Goal: Task Accomplishment & Management: Use online tool/utility

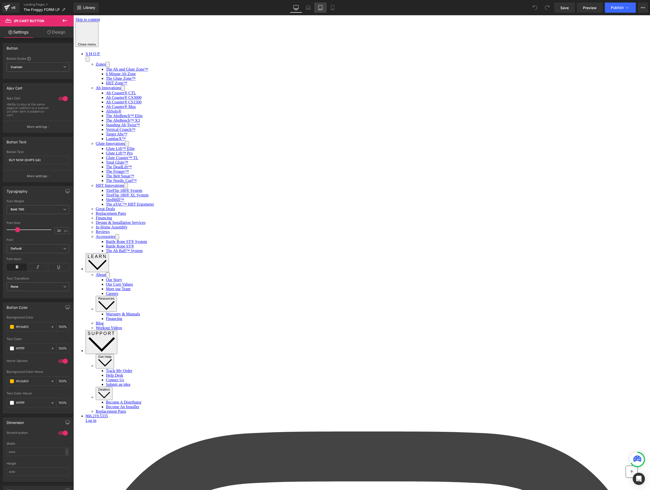
click at [321, 9] on icon at bounding box center [320, 7] width 5 height 5
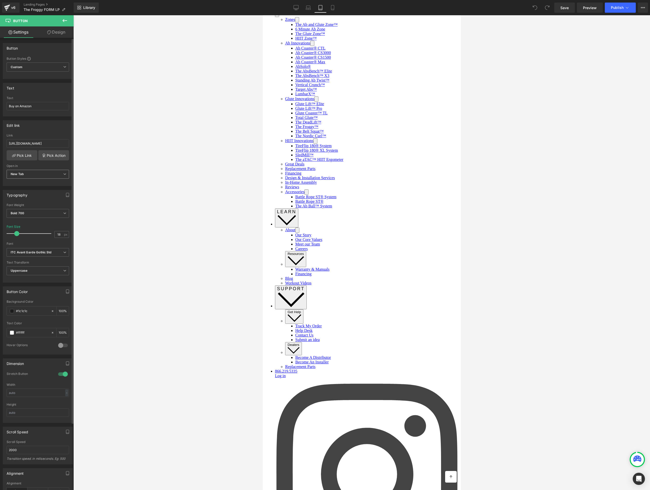
click at [35, 173] on span "New Tab" at bounding box center [38, 174] width 62 height 9
click at [40, 166] on div "Open in" at bounding box center [37, 166] width 60 height 4
click at [39, 174] on span "New Tab" at bounding box center [38, 174] width 62 height 9
click at [41, 175] on span "New Tab" at bounding box center [37, 174] width 60 height 9
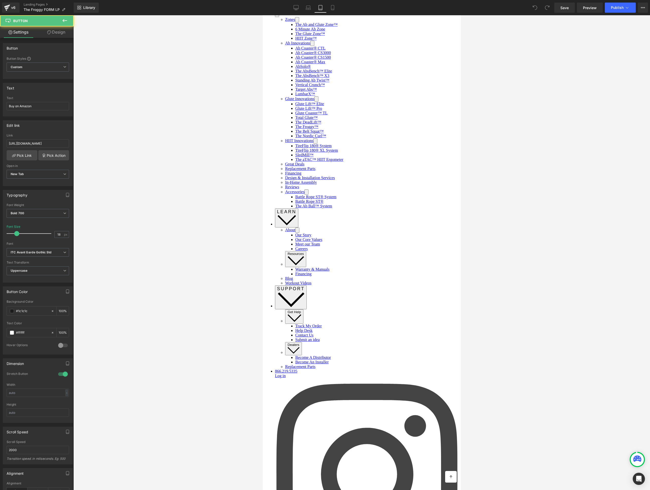
click at [61, 34] on link "Design" at bounding box center [56, 31] width 37 height 11
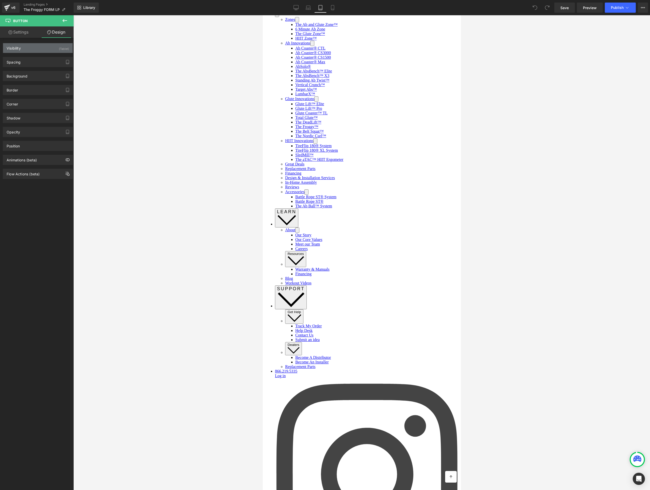
click at [30, 45] on div "Visibility (Tablet)" at bounding box center [38, 48] width 70 height 10
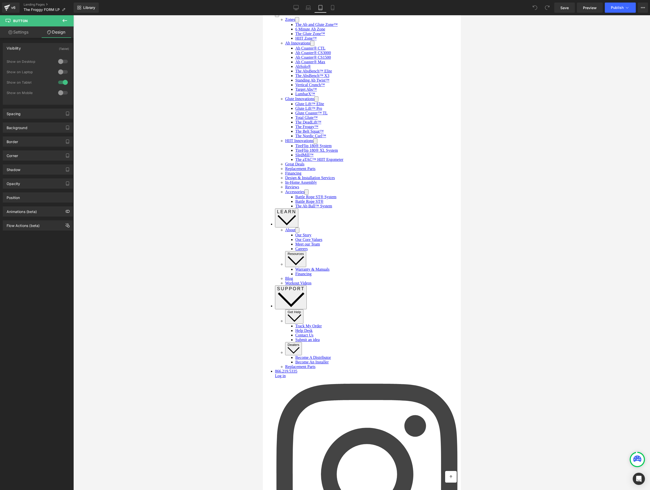
drag, startPoint x: 61, startPoint y: 61, endPoint x: 60, endPoint y: 69, distance: 7.6
click at [61, 62] on div at bounding box center [63, 61] width 12 height 8
click at [60, 69] on div at bounding box center [63, 72] width 12 height 8
click at [60, 95] on div at bounding box center [63, 93] width 12 height 8
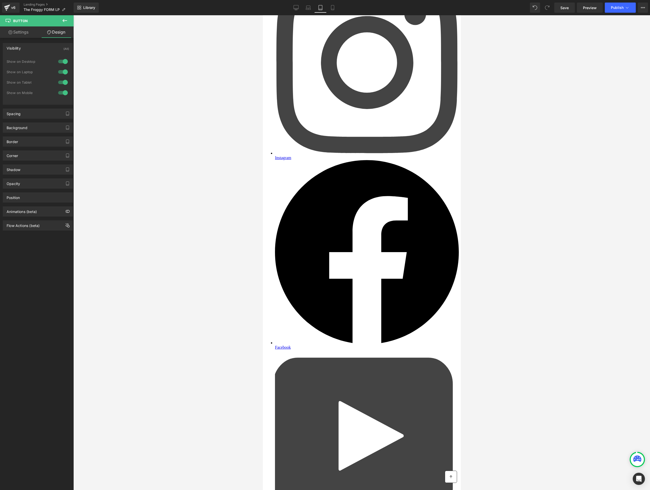
scroll to position [555, 0]
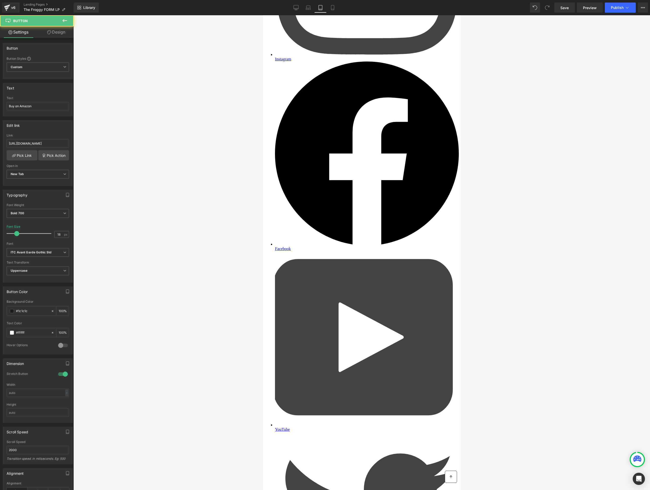
click at [56, 37] on link "Design" at bounding box center [56, 31] width 37 height 11
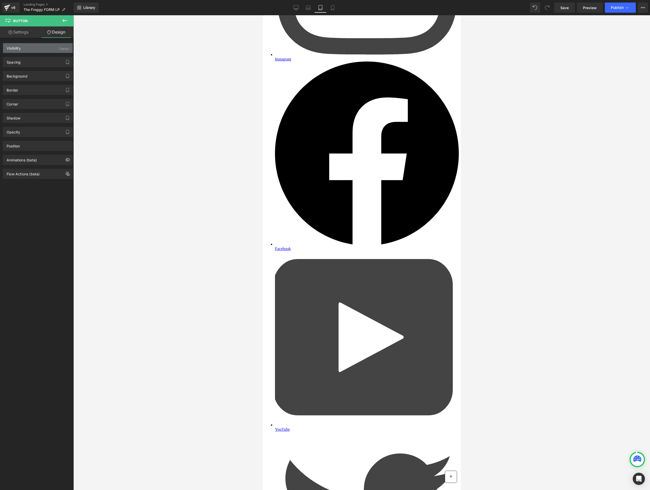
click at [28, 48] on div "Visibility (Tablet)" at bounding box center [38, 48] width 70 height 10
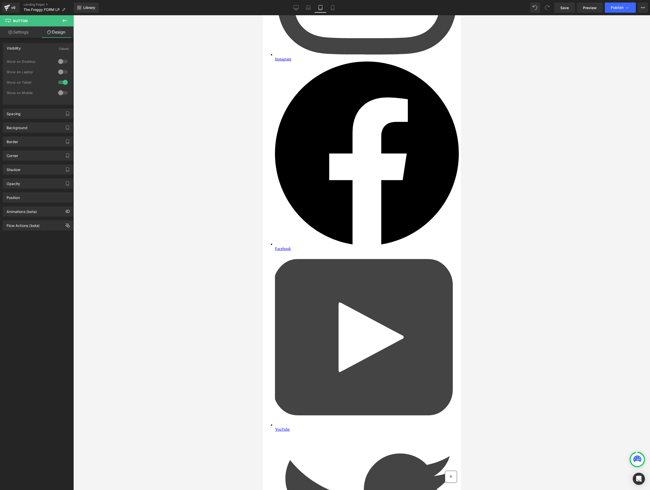
drag, startPoint x: 61, startPoint y: 63, endPoint x: 60, endPoint y: 70, distance: 7.2
click at [60, 67] on div "Show on Desktop" at bounding box center [38, 64] width 62 height 10
click at [60, 73] on div at bounding box center [63, 72] width 12 height 8
click at [58, 56] on div "Visibility (Laptop, Tablet) 0|0|0|0 0 Show on Desktop 0 Show on Laptop 1 Show o…" at bounding box center [38, 74] width 70 height 62
drag, startPoint x: 59, startPoint y: 61, endPoint x: 59, endPoint y: 63, distance: 2.6
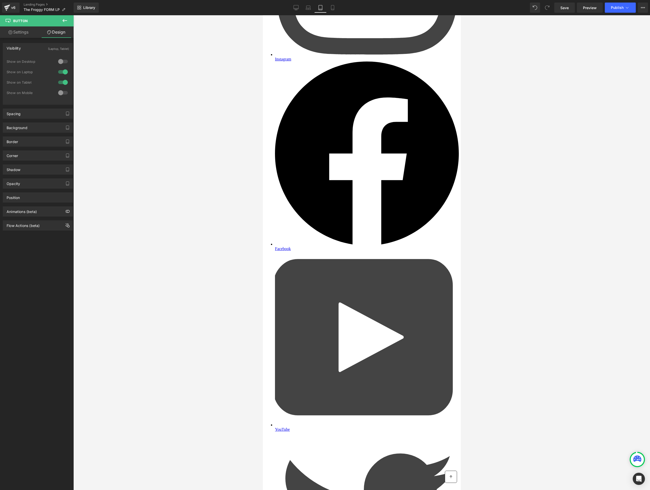
click at [59, 61] on div at bounding box center [63, 61] width 12 height 8
click at [59, 93] on div at bounding box center [63, 93] width 12 height 8
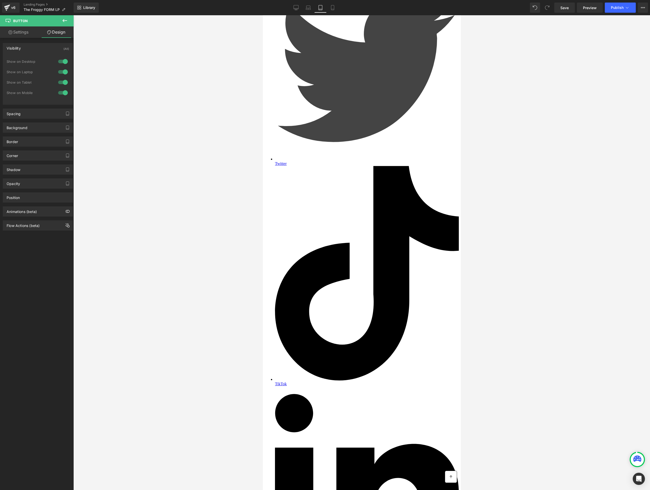
scroll to position [1159, 0]
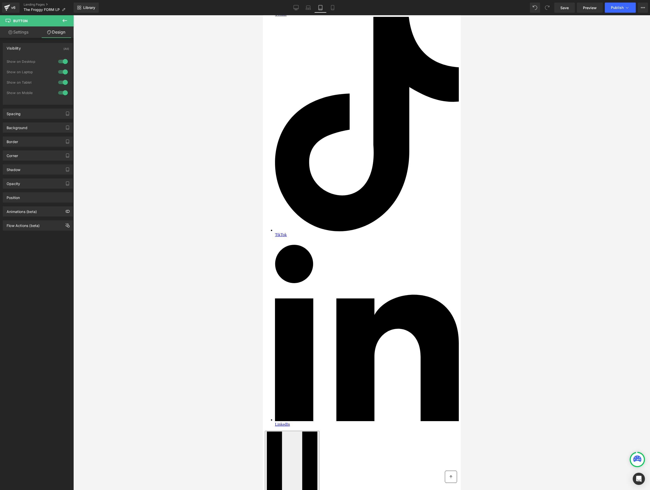
click at [263, 15] on div at bounding box center [263, 15] width 0 height 0
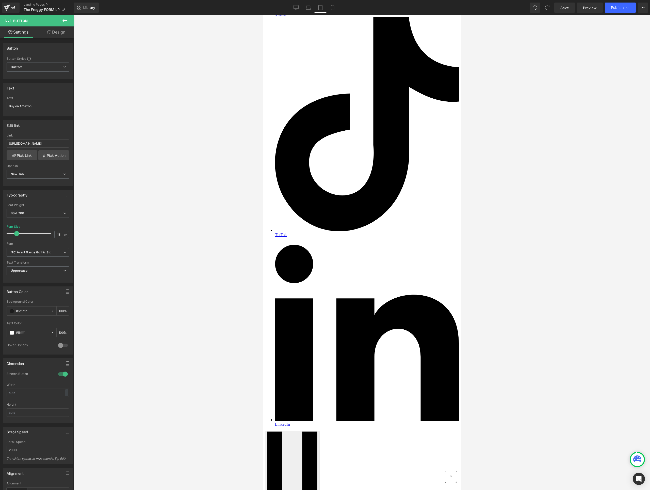
drag, startPoint x: 63, startPoint y: 32, endPoint x: 30, endPoint y: 54, distance: 39.9
click at [63, 32] on link "Design" at bounding box center [56, 31] width 37 height 11
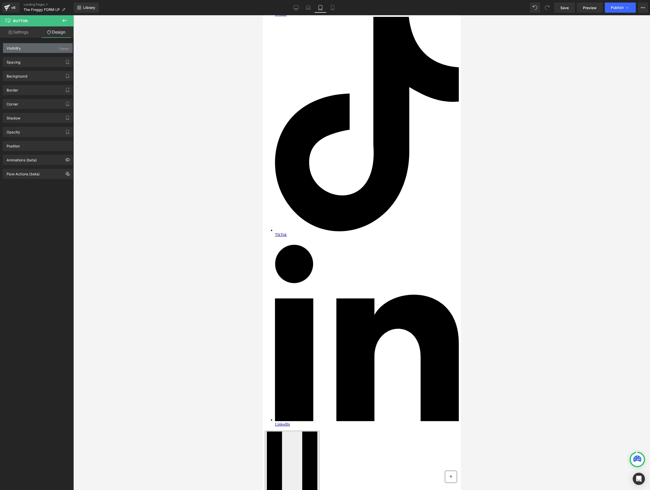
click at [28, 50] on div "Visibility (Tablet)" at bounding box center [38, 48] width 70 height 10
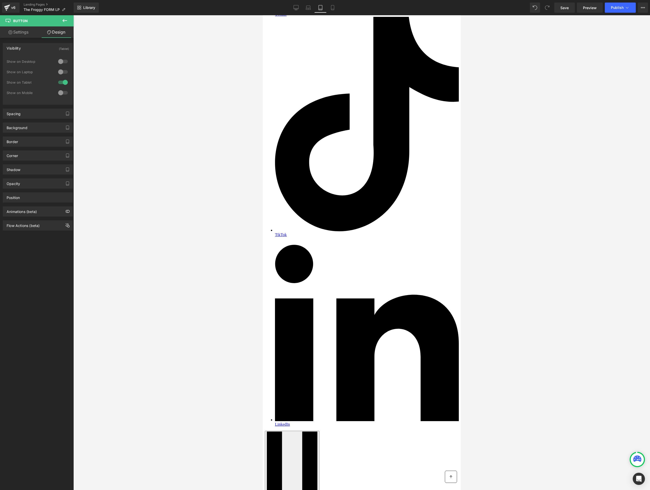
drag, startPoint x: 60, startPoint y: 60, endPoint x: 59, endPoint y: 67, distance: 7.4
click at [60, 61] on div at bounding box center [63, 61] width 12 height 8
click at [59, 68] on div at bounding box center [63, 72] width 12 height 8
click at [58, 92] on div at bounding box center [63, 93] width 12 height 8
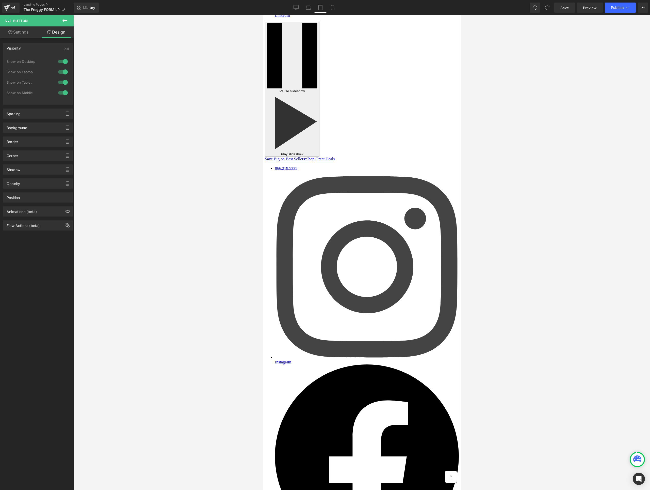
scroll to position [1648, 0]
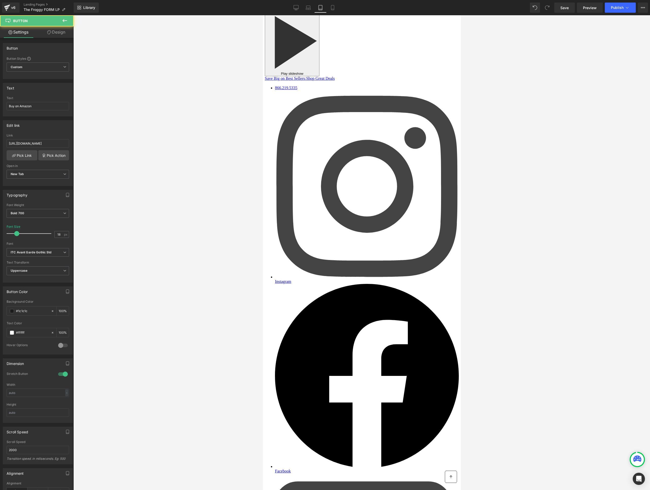
click at [55, 34] on link "Design" at bounding box center [56, 31] width 37 height 11
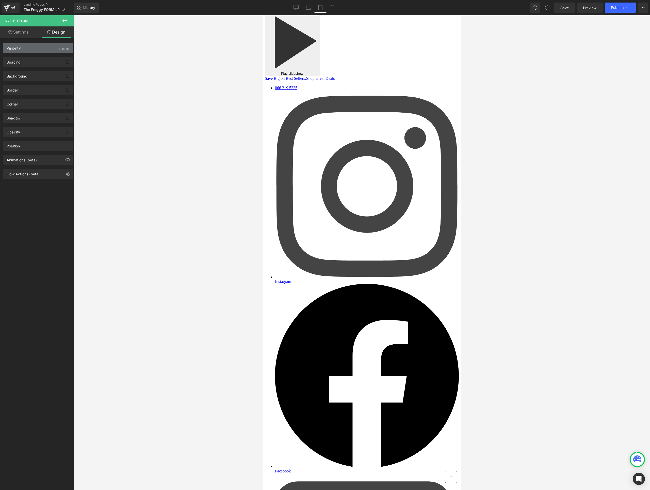
click at [42, 51] on div "Visibility (Tablet)" at bounding box center [38, 48] width 70 height 10
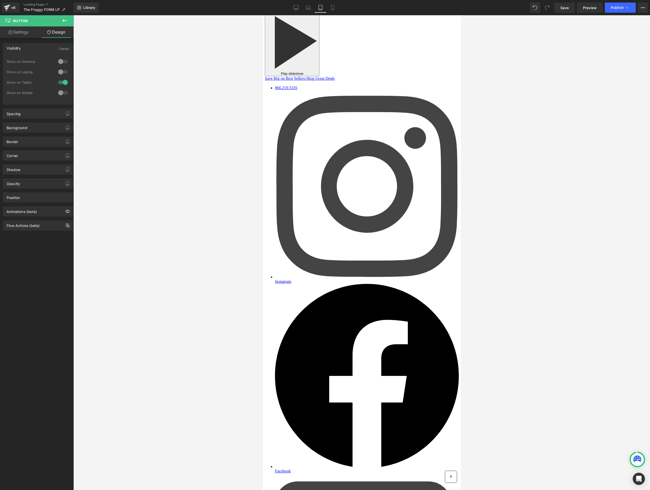
click at [57, 59] on div at bounding box center [63, 61] width 12 height 8
click at [62, 69] on div at bounding box center [63, 72] width 12 height 8
click at [59, 93] on div at bounding box center [63, 93] width 12 height 8
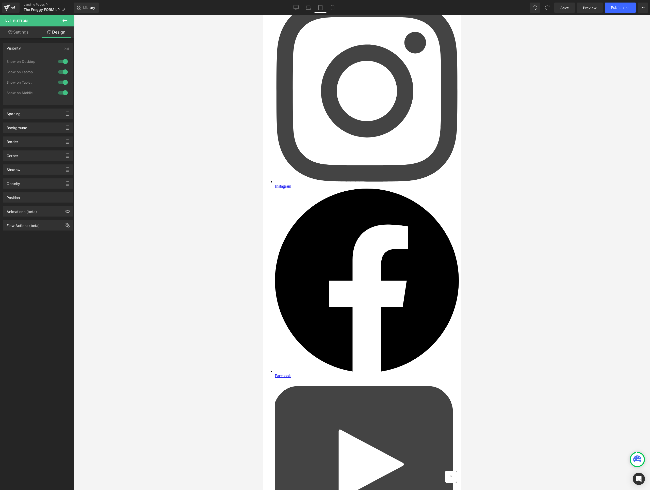
scroll to position [1596, 0]
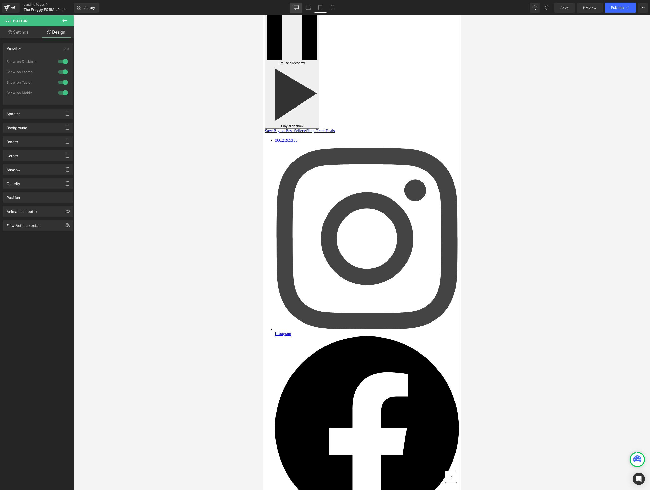
click at [300, 9] on link "Desktop" at bounding box center [296, 8] width 12 height 10
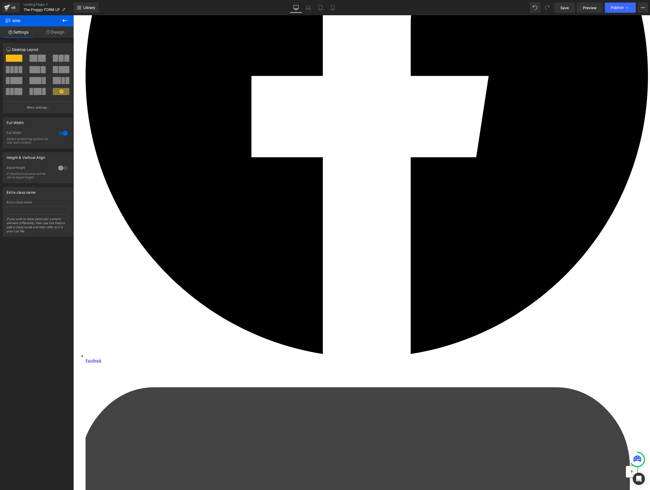
scroll to position [1089, 0]
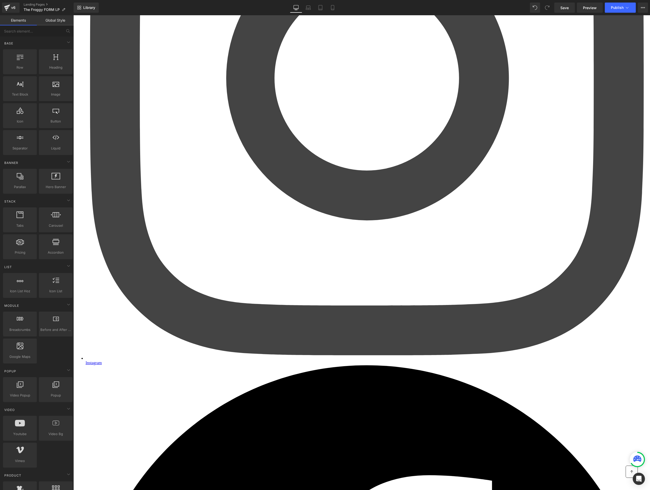
scroll to position [422, 0]
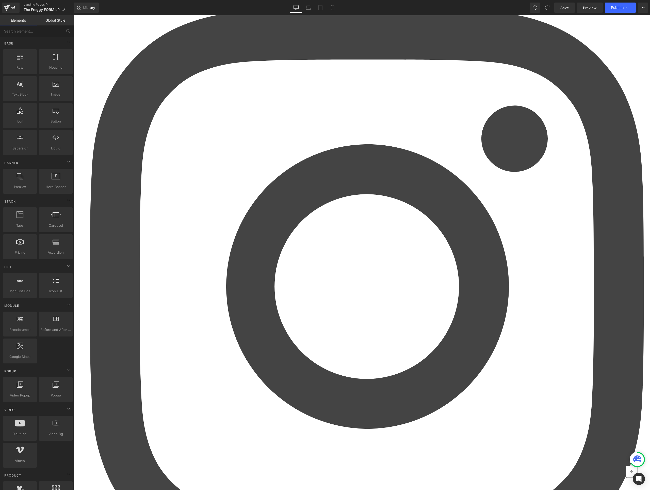
drag, startPoint x: 306, startPoint y: 306, endPoint x: 291, endPoint y: 302, distance: 15.5
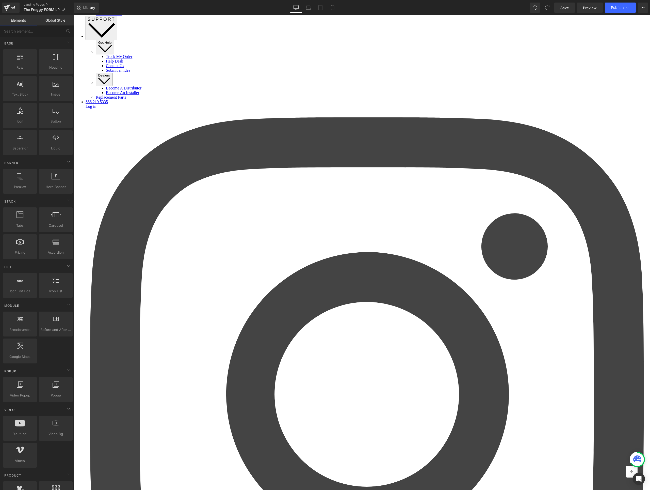
scroll to position [0, 0]
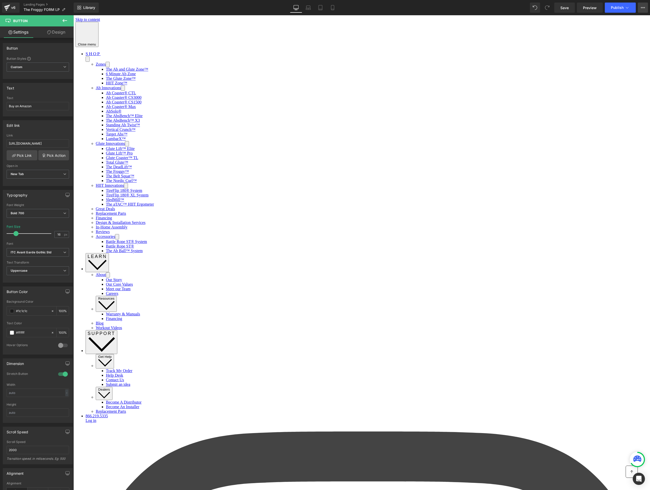
click at [641, 7] on button "View Live Page View with current Template Save Template to Library Schedule Pub…" at bounding box center [643, 8] width 10 height 10
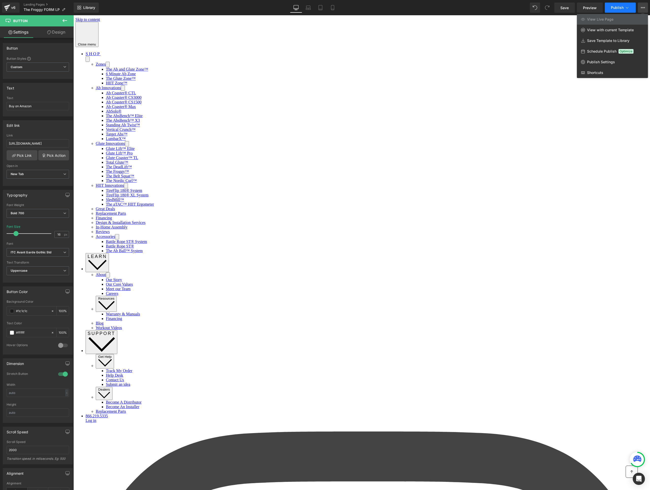
click at [625, 6] on icon at bounding box center [627, 7] width 5 height 5
drag, startPoint x: 499, startPoint y: 38, endPoint x: 570, endPoint y: 116, distance: 105.5
click at [570, 116] on div at bounding box center [361, 252] width 577 height 475
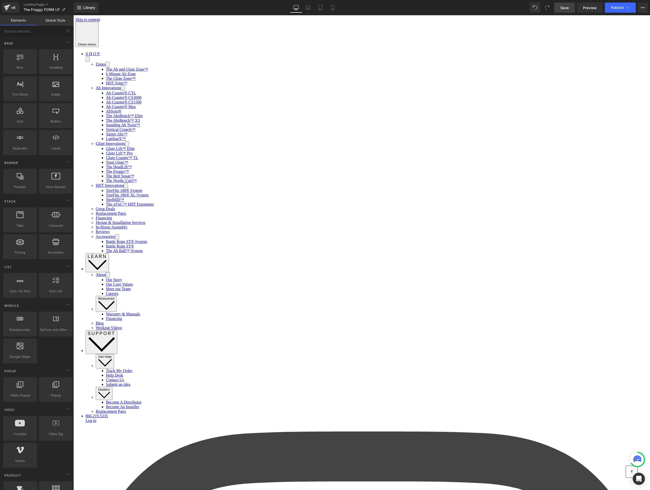
click at [567, 5] on span "Save" at bounding box center [565, 7] width 8 height 5
click at [645, 9] on icon at bounding box center [643, 8] width 4 height 4
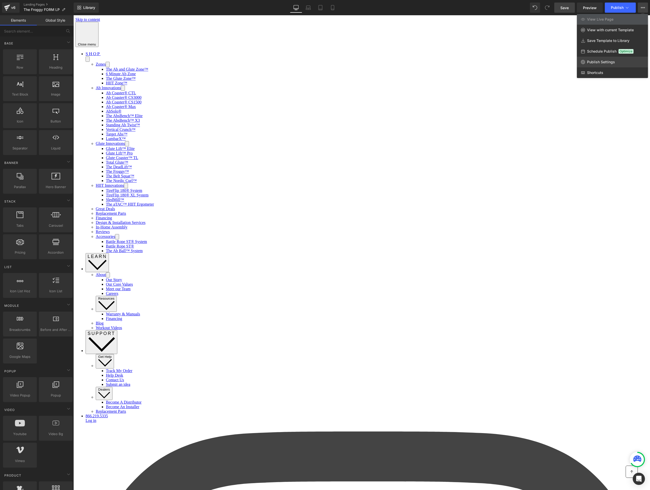
click at [598, 60] on span "Publish Settings" at bounding box center [601, 62] width 28 height 5
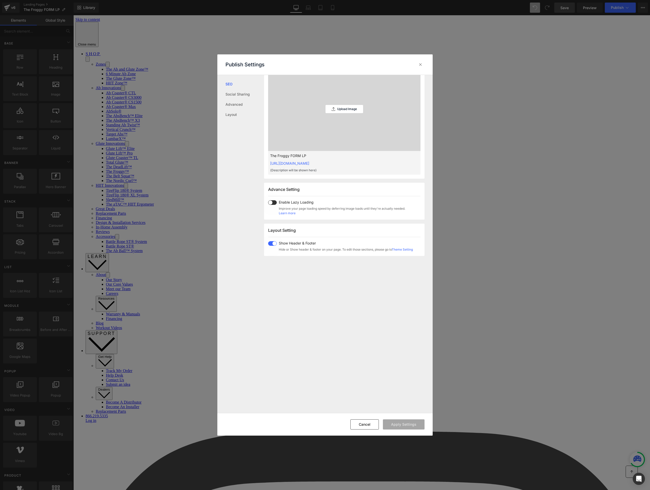
scroll to position [160, 0]
click at [271, 241] on span at bounding box center [272, 242] width 9 height 5
click at [389, 387] on div "Search Result Preview The Froggy FORM LP [URL][DOMAIN_NAME] {Description will b…" at bounding box center [348, 244] width 169 height 338
click at [390, 426] on button "Apply Settings" at bounding box center [404, 424] width 42 height 10
click at [422, 63] on icon at bounding box center [420, 64] width 5 height 5
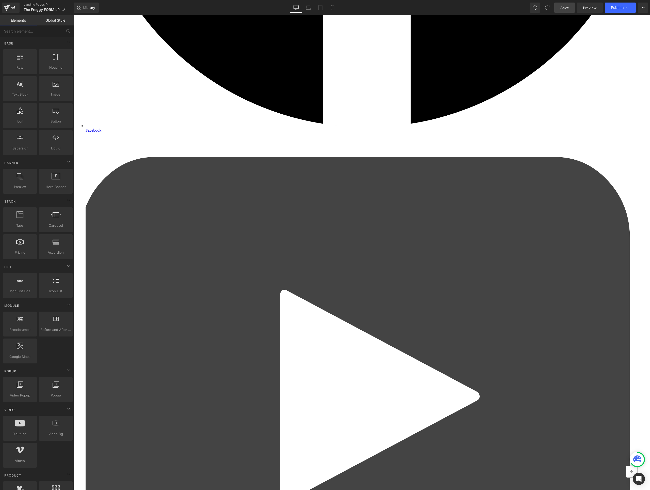
scroll to position [1437, 0]
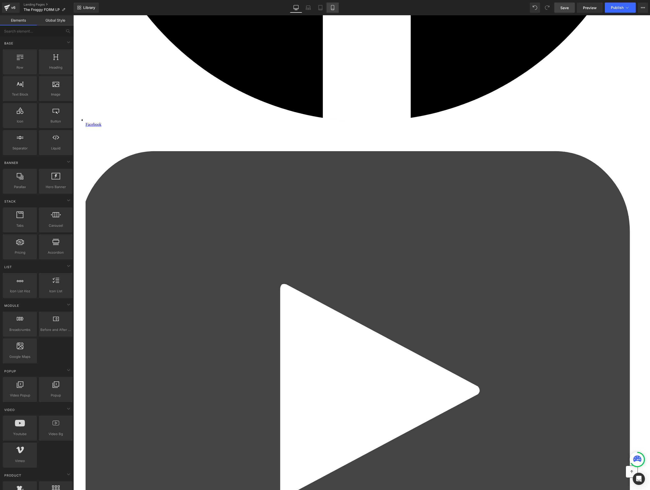
click at [332, 4] on link "Mobile" at bounding box center [333, 8] width 12 height 10
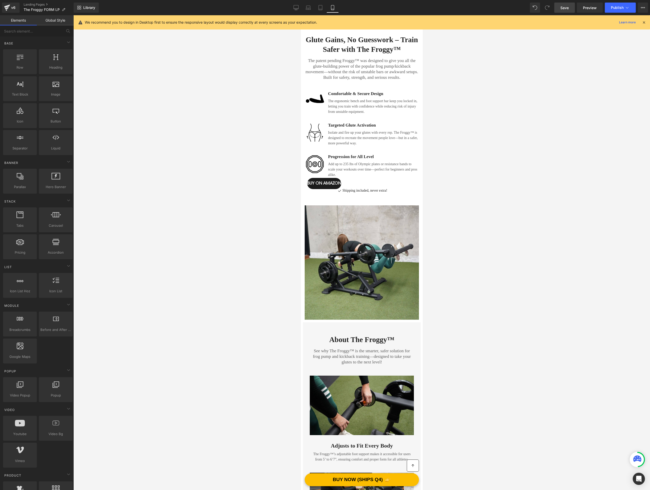
scroll to position [1644, 0]
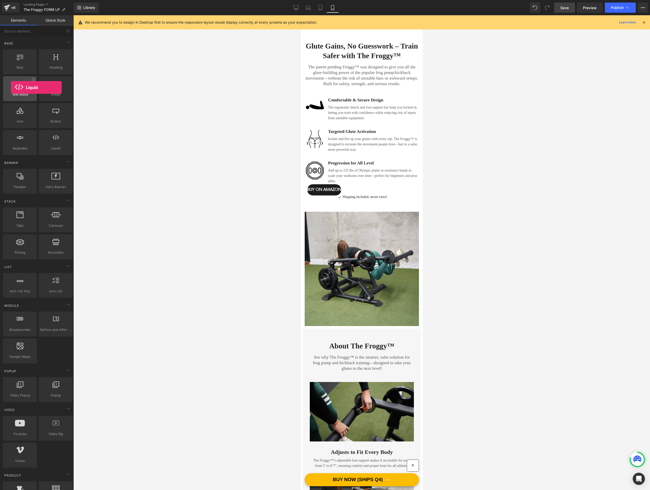
drag, startPoint x: 54, startPoint y: 146, endPoint x: 9, endPoint y: 86, distance: 75.0
click at [9, 86] on div "Row rows, columns, layouts, div Heading headings, titles, h1,h2,h3,h4,h5,h6 Tex…" at bounding box center [38, 102] width 72 height 108
click at [299, 7] on link "Desktop" at bounding box center [296, 8] width 12 height 10
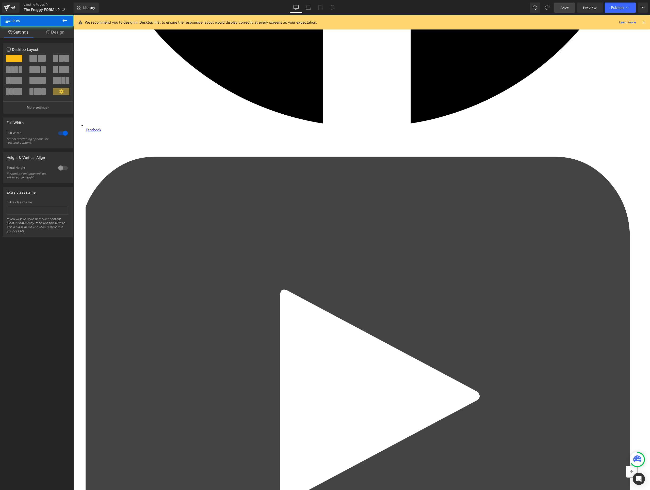
scroll to position [1437, 0]
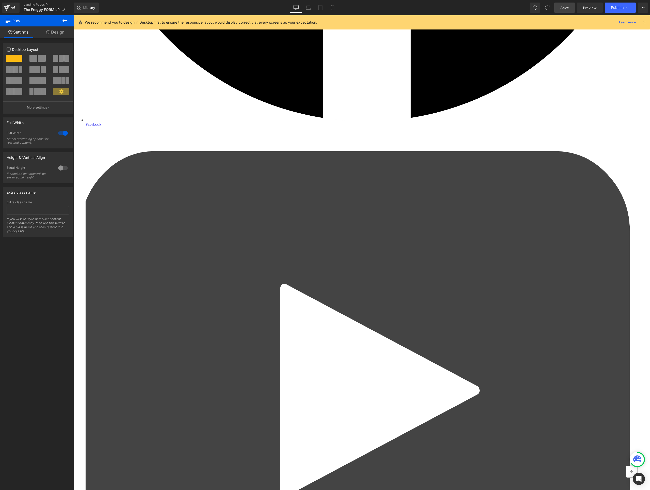
click at [64, 18] on icon at bounding box center [65, 21] width 6 height 6
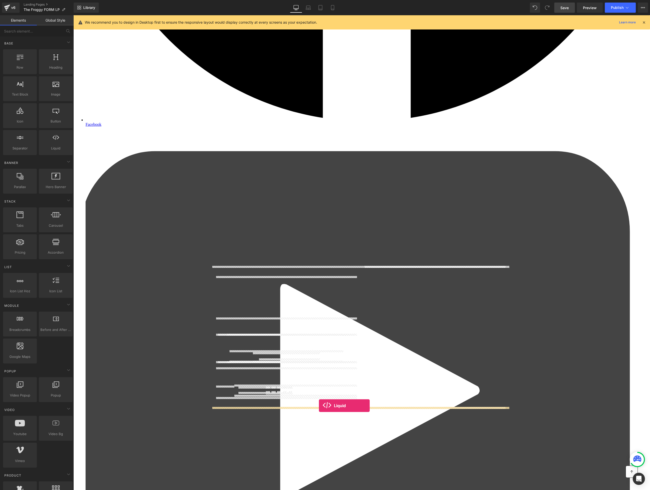
drag, startPoint x: 80, startPoint y: 193, endPoint x: 318, endPoint y: 406, distance: 319.7
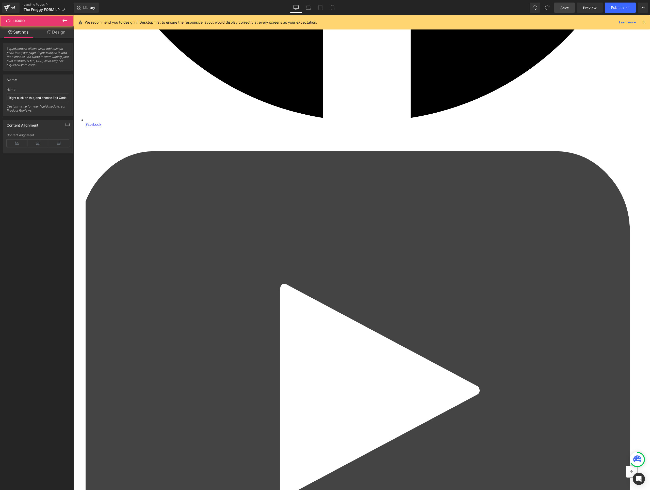
scroll to position [1438, 0]
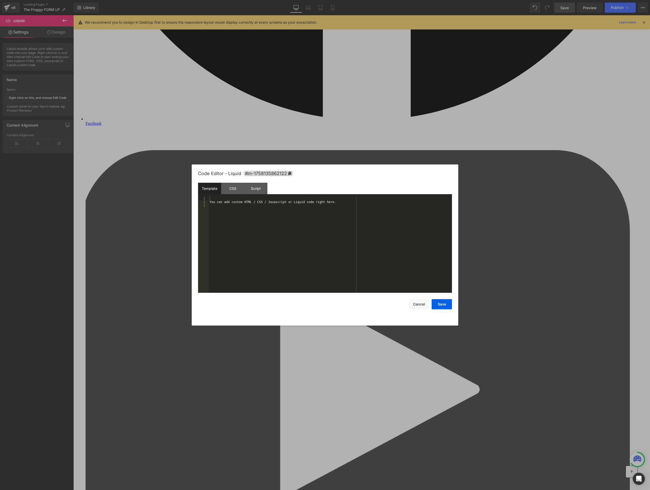
drag, startPoint x: 292, startPoint y: 418, endPoint x: 321, endPoint y: 436, distance: 34.6
click at [292, 419] on body "Liquid You are previewing how the will restyle your page. You can not edit Elem…" at bounding box center [325, 245] width 650 height 490
click at [256, 188] on div "Script" at bounding box center [255, 188] width 23 height 11
drag, startPoint x: 272, startPoint y: 210, endPoint x: 198, endPoint y: 198, distance: 74.2
click at [198, 198] on pre "1 2 3 4 ( function ( jQuery ) { // var $module = jQuery('#m-1758135862122').chi…" at bounding box center [325, 245] width 254 height 96
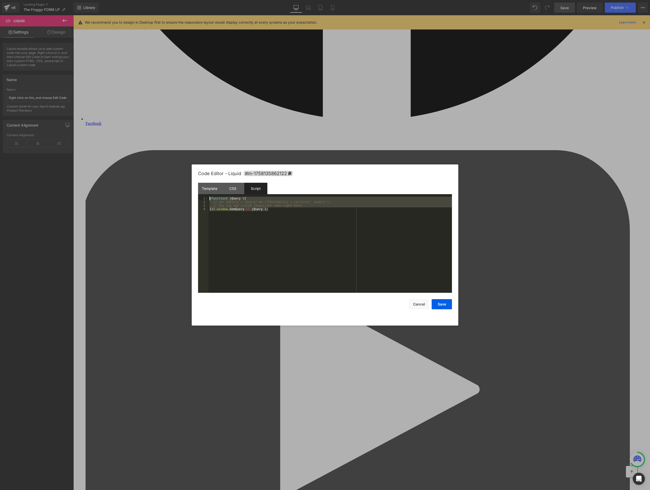
click at [283, 213] on div "( function ( jQuery ) { // var $module = jQuery('#m-1758135862122').children('.…" at bounding box center [331, 248] width 244 height 103
drag, startPoint x: 233, startPoint y: 207, endPoint x: 286, endPoint y: 215, distance: 53.5
click at [286, 215] on div "( function ( jQuery ) { // var $module = jQuery('#m-1758135862122').children('.…" at bounding box center [331, 248] width 244 height 103
drag, startPoint x: 294, startPoint y: 213, endPoint x: 281, endPoint y: 210, distance: 12.9
click at [293, 213] on div "( function ( jQuery ) { // var $module = jQuery('#m-1758135862122').children('.…" at bounding box center [331, 248] width 244 height 103
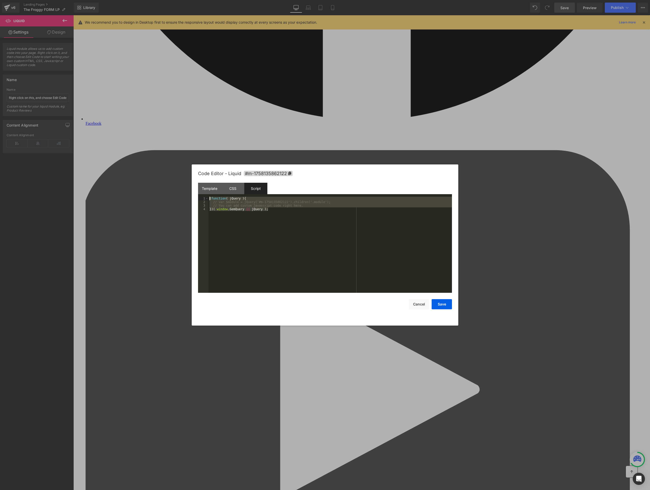
drag, startPoint x: 277, startPoint y: 209, endPoint x: 184, endPoint y: 189, distance: 95.0
click at [184, 189] on body "Liquid You are previewing how the will restyle your page. You can not edit Elem…" at bounding box center [325, 245] width 650 height 490
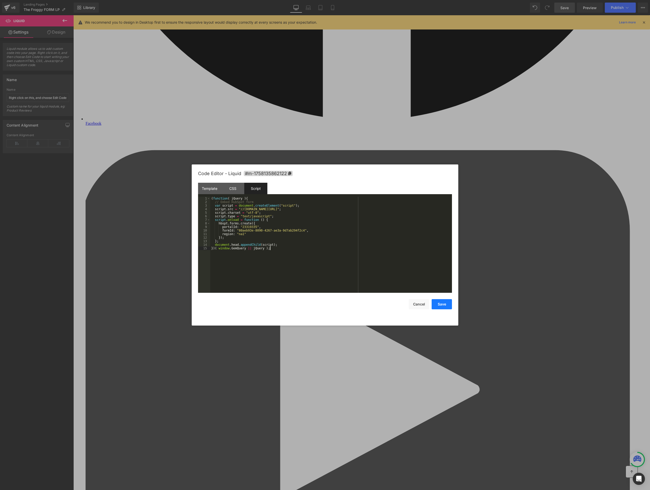
click at [436, 301] on button "Save" at bounding box center [442, 304] width 20 height 10
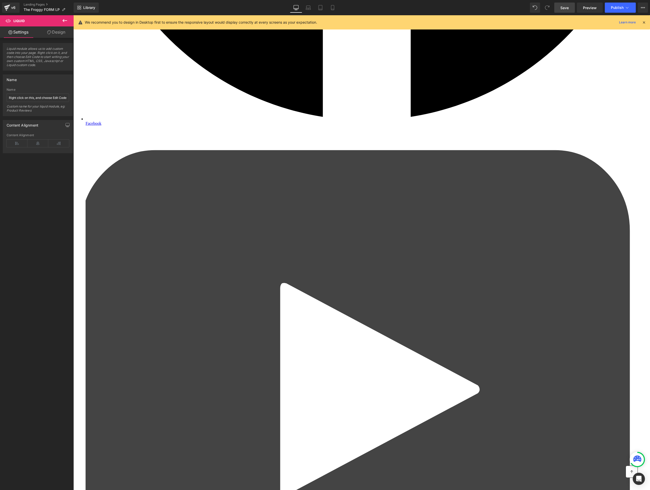
drag, startPoint x: 565, startPoint y: 7, endPoint x: 430, endPoint y: 90, distance: 158.6
click at [565, 7] on span "Save" at bounding box center [565, 7] width 8 height 5
click at [595, 6] on span "Preview" at bounding box center [590, 7] width 14 height 5
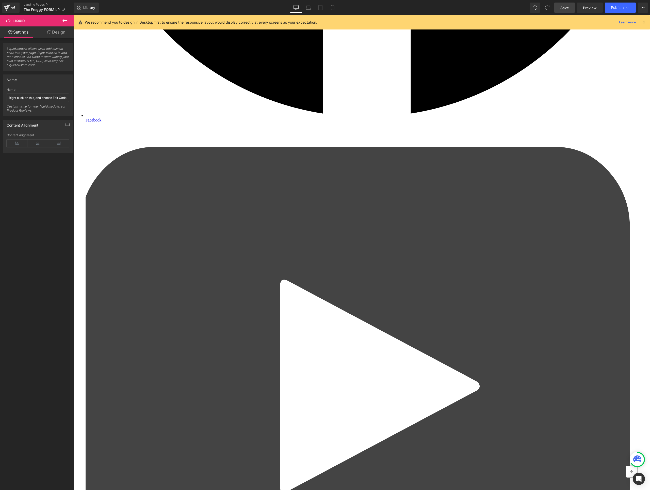
scroll to position [1449, 0]
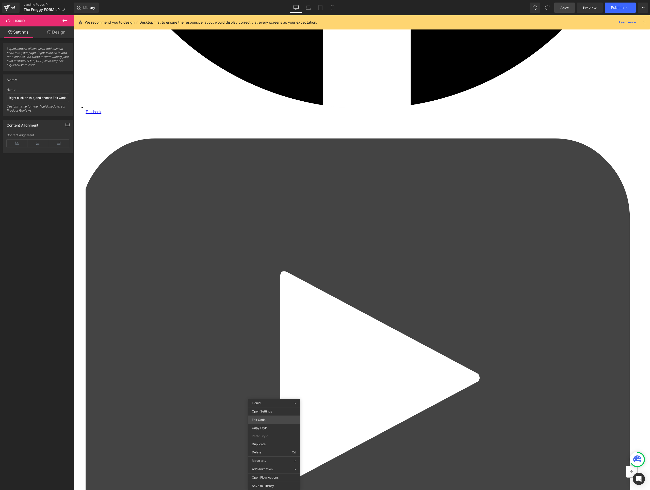
click at [268, 418] on body "Liquid You are previewing how the will restyle your page. You can not edit Elem…" at bounding box center [325, 245] width 650 height 490
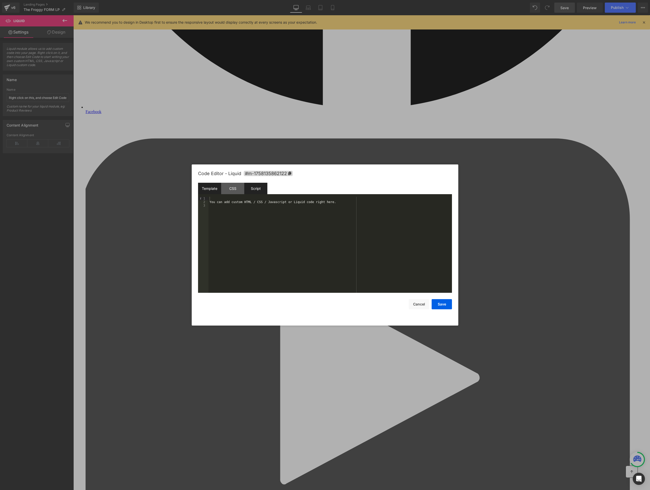
click at [254, 187] on div "Script" at bounding box center [255, 188] width 23 height 11
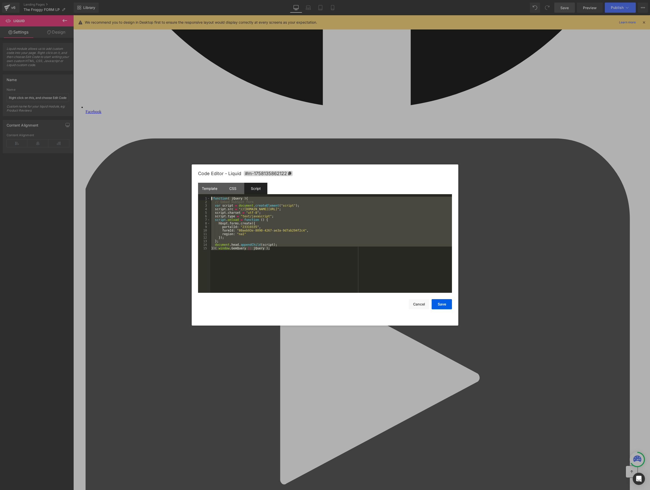
drag, startPoint x: 259, startPoint y: 249, endPoint x: 169, endPoint y: 190, distance: 108.0
click at [169, 191] on body "Liquid You are previewing how the will restyle your page. You can not edit Elem…" at bounding box center [325, 245] width 650 height 490
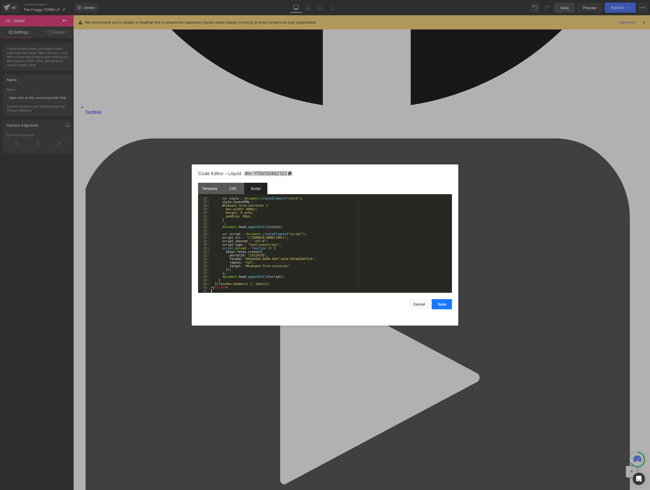
click at [446, 304] on button "Save" at bounding box center [442, 304] width 20 height 10
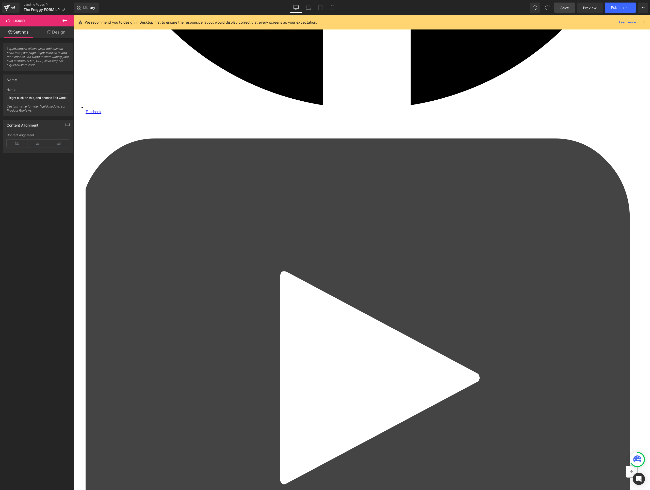
click at [563, 8] on span "Save" at bounding box center [565, 7] width 8 height 5
click at [587, 6] on span "Preview" at bounding box center [590, 7] width 14 height 5
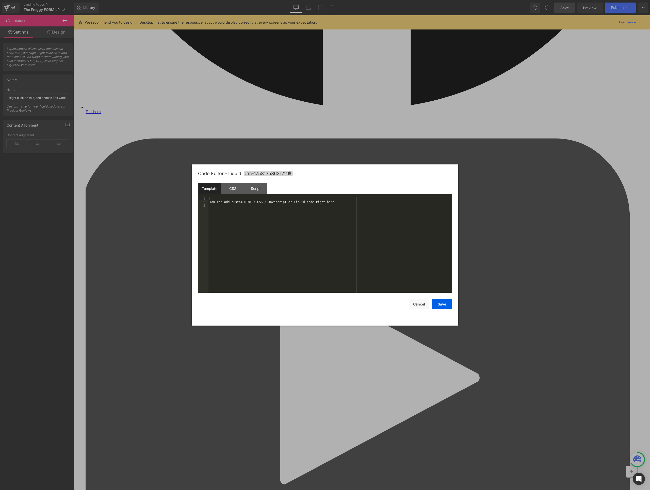
click at [427, 420] on body "Liquid You are previewing how the will restyle your page. You can not edit Elem…" at bounding box center [325, 245] width 650 height 490
click at [252, 191] on div "Script" at bounding box center [255, 188] width 23 height 11
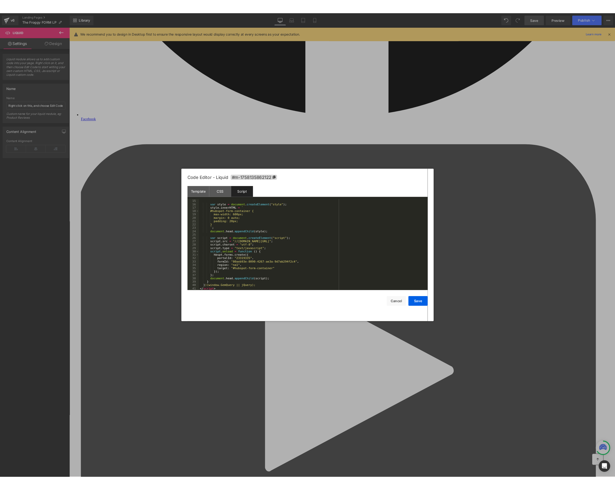
scroll to position [0, 0]
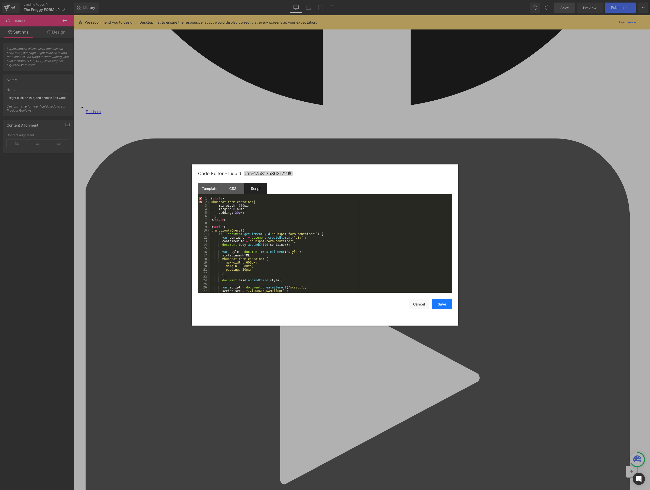
drag, startPoint x: 439, startPoint y: 304, endPoint x: 372, endPoint y: 297, distance: 67.9
click at [439, 304] on button "Save" at bounding box center [442, 304] width 20 height 10
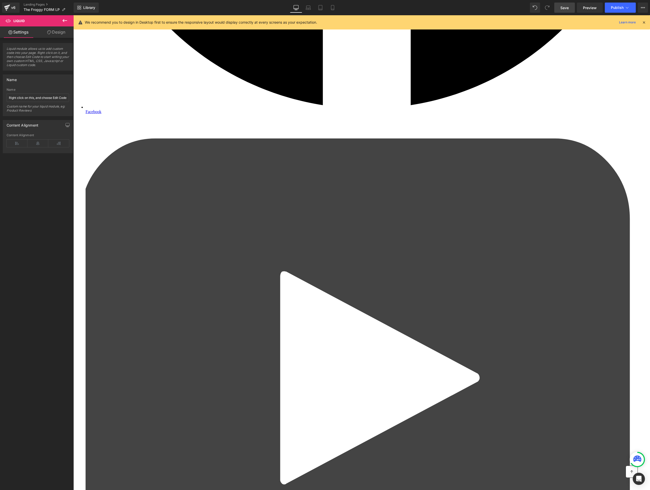
click at [565, 8] on span "Save" at bounding box center [565, 7] width 8 height 5
click at [583, 6] on link "Preview" at bounding box center [590, 8] width 26 height 10
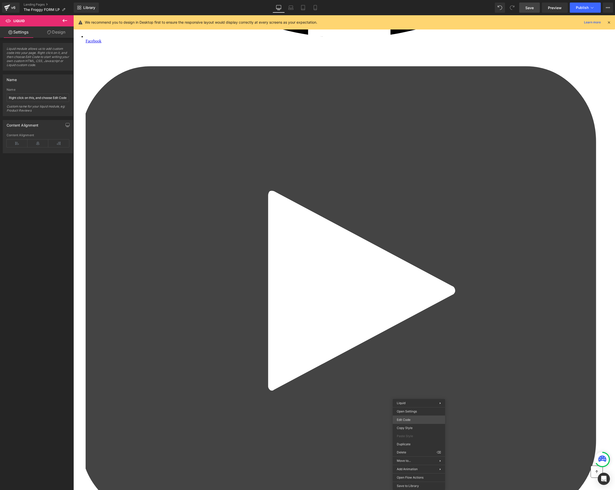
click at [405, 419] on body "Liquid You are previewing how the will restyle your page. You can not edit Elem…" at bounding box center [307, 245] width 615 height 490
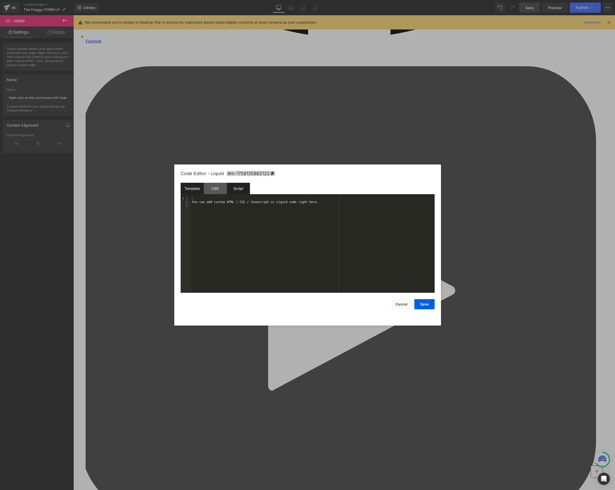
click at [243, 189] on div "Script" at bounding box center [238, 188] width 23 height 11
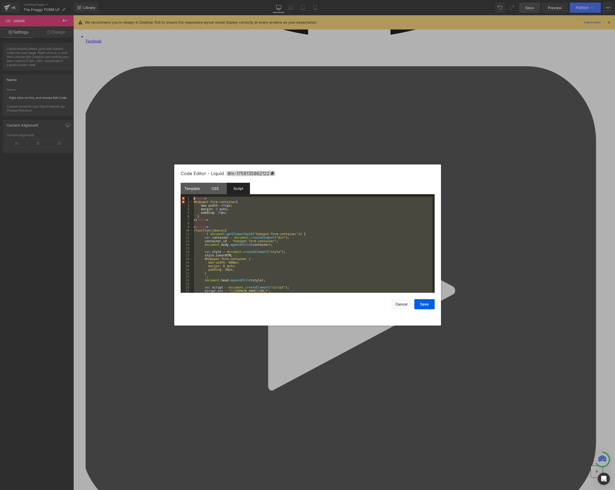
drag, startPoint x: 214, startPoint y: 291, endPoint x: 182, endPoint y: 195, distance: 101.4
click at [184, 191] on div "Template CSS Script Data 1 2 3 You can add custom HTML / CSS / Javascript or Li…" at bounding box center [308, 238] width 254 height 110
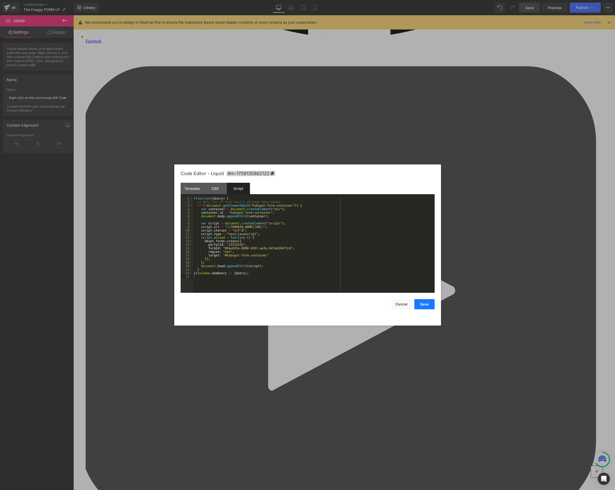
click at [424, 305] on button "Save" at bounding box center [424, 304] width 20 height 10
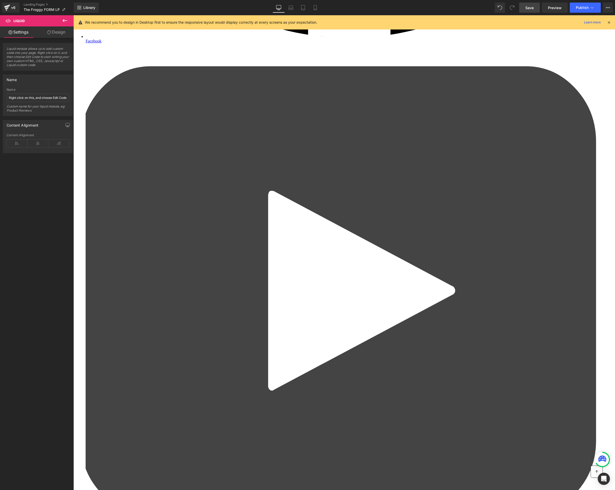
click at [535, 6] on link "Save" at bounding box center [529, 8] width 21 height 10
click at [549, 9] on span "Preview" at bounding box center [555, 7] width 14 height 5
drag, startPoint x: 426, startPoint y: 401, endPoint x: 502, endPoint y: 421, distance: 78.8
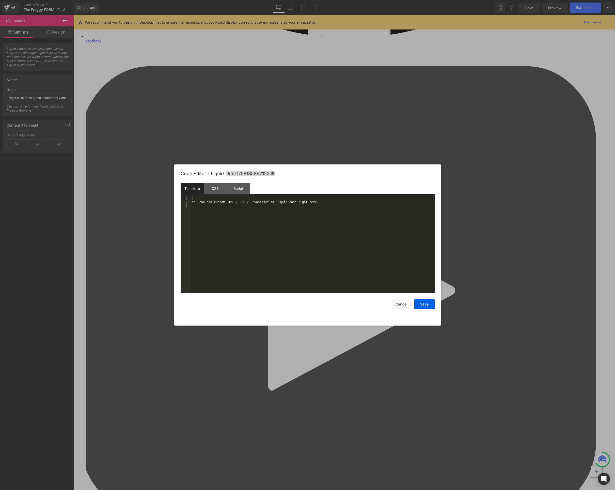
click at [418, 420] on body "Liquid You are previewing how the will restyle your page. You can not edit Elem…" at bounding box center [307, 245] width 615 height 490
click at [237, 188] on div "Script" at bounding box center [238, 188] width 23 height 11
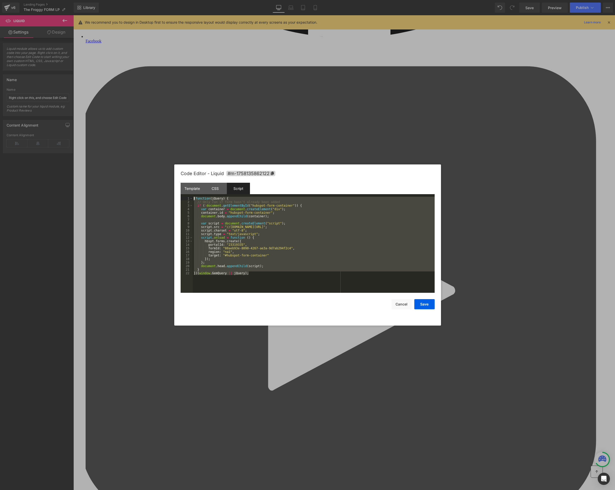
drag, startPoint x: 248, startPoint y: 267, endPoint x: 187, endPoint y: 244, distance: 65.2
click at [179, 196] on div "Code Editor - Liquid #m-1758135862122 Template CSS Script Data 1 2 3 You can ad…" at bounding box center [307, 244] width 267 height 161
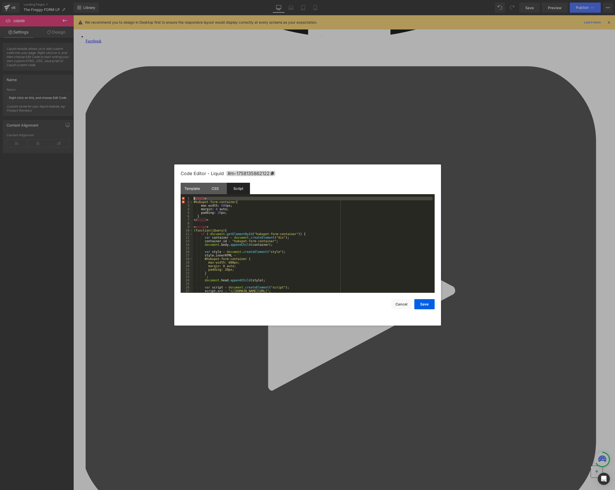
click at [183, 198] on div "1" at bounding box center [187, 199] width 12 height 4
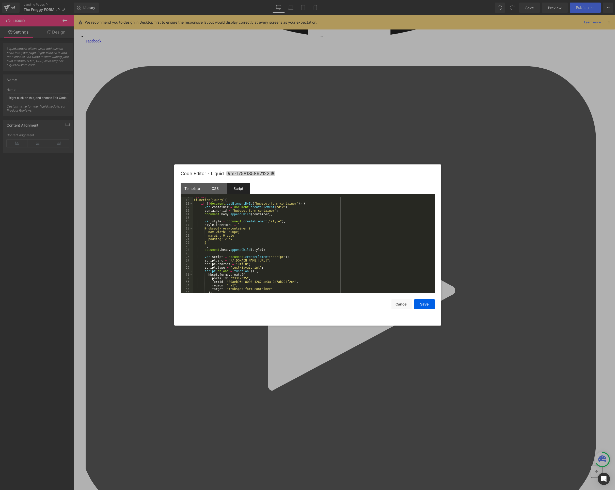
scroll to position [53, 0]
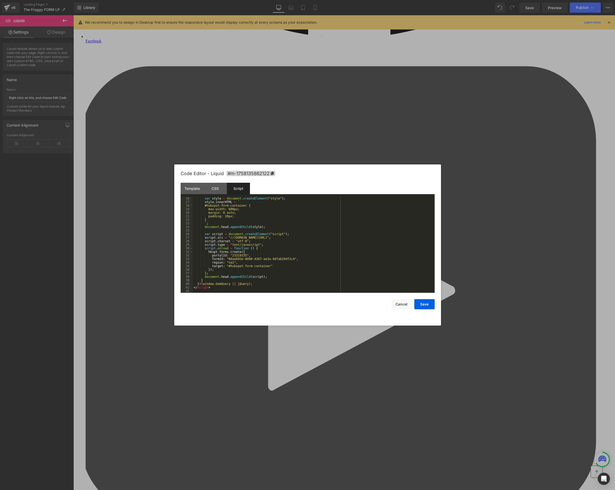
click at [296, 249] on div "var style = document . createElement ( "style" ) ; style . innerHTML = ` #hubsp…" at bounding box center [313, 248] width 240 height 103
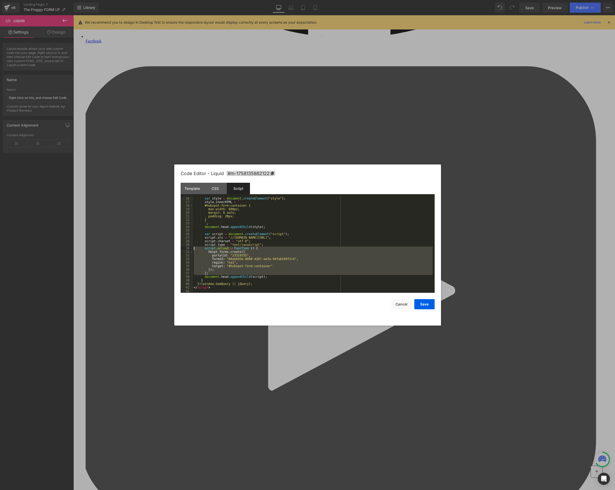
drag, startPoint x: 296, startPoint y: 249, endPoint x: 268, endPoint y: 261, distance: 30.7
click at [296, 249] on div "var style = document . createElement ( "style" ) ; style . innerHTML = ` #hubsp…" at bounding box center [313, 248] width 240 height 103
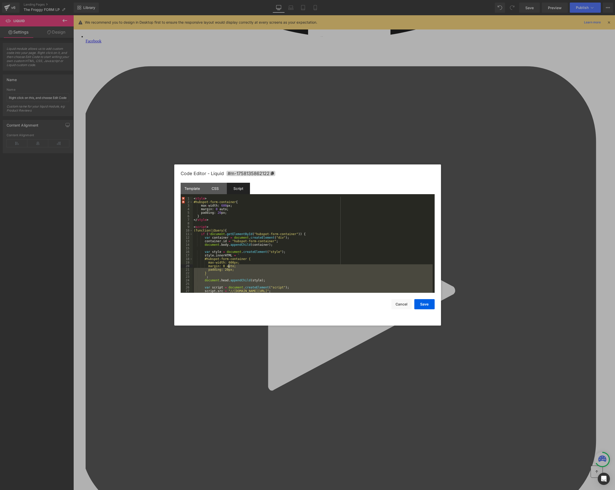
scroll to position [0, 0]
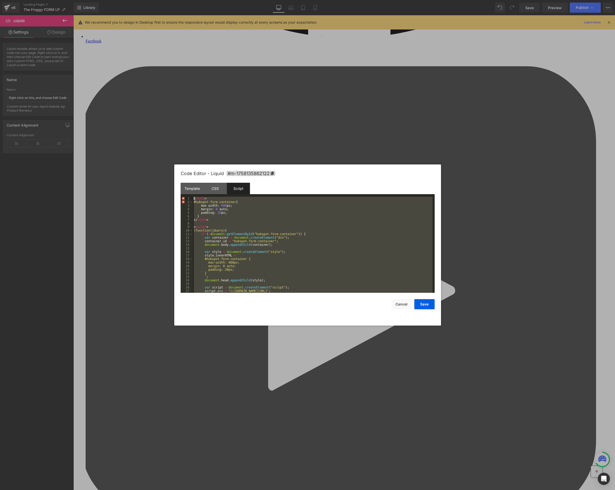
drag, startPoint x: 215, startPoint y: 288, endPoint x: 180, endPoint y: 192, distance: 101.6
click at [181, 192] on div "Template CSS Script Data 1 2 3 You can add custom HTML / CSS / Javascript or Li…" at bounding box center [308, 238] width 254 height 110
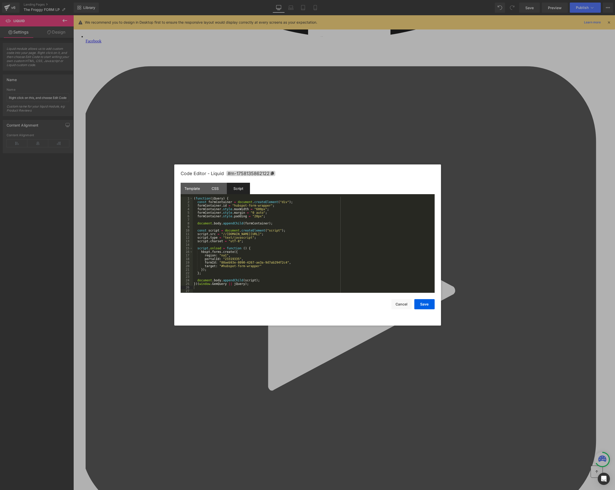
drag, startPoint x: 280, startPoint y: 303, endPoint x: 274, endPoint y: 297, distance: 8.4
click at [280, 303] on div "Save Cancel" at bounding box center [308, 301] width 254 height 17
click at [426, 303] on button "Save" at bounding box center [424, 304] width 20 height 10
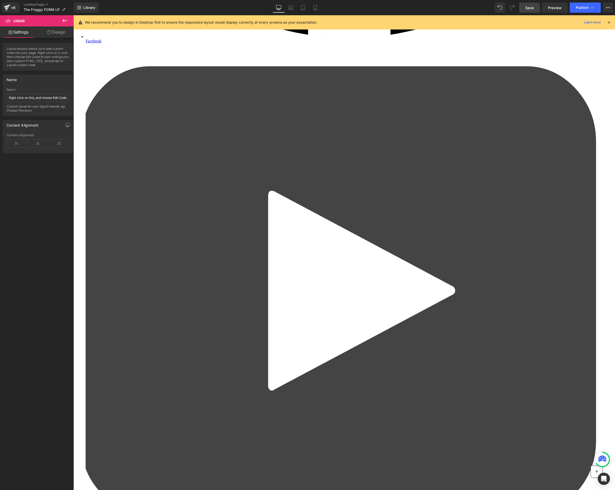
drag, startPoint x: 528, startPoint y: 9, endPoint x: 255, endPoint y: 21, distance: 273.9
click at [528, 9] on span "Save" at bounding box center [529, 7] width 8 height 5
click at [549, 7] on span "Preview" at bounding box center [555, 7] width 14 height 5
click at [410, 417] on body "Liquid You are previewing how the will restyle your page. You can not edit Elem…" at bounding box center [307, 245] width 615 height 490
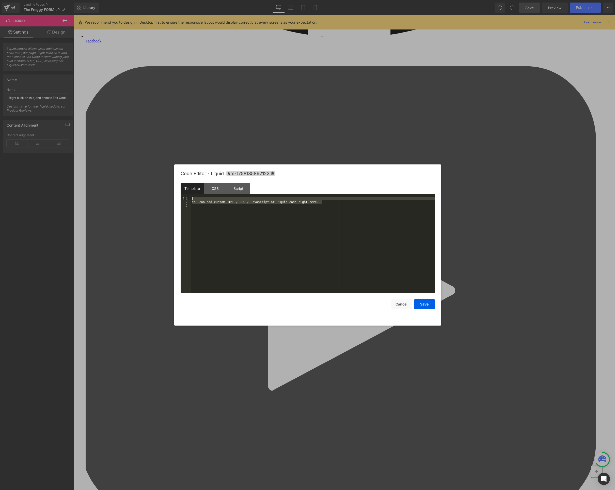
drag, startPoint x: 323, startPoint y: 202, endPoint x: 186, endPoint y: 198, distance: 137.3
click at [186, 198] on pre "1 2 3 You can add custom HTML / CSS / Javascript or Liquid code right here. XXX…" at bounding box center [308, 245] width 254 height 96
click at [215, 191] on div "CSS" at bounding box center [215, 188] width 23 height 11
drag, startPoint x: 222, startPoint y: 206, endPoint x: 169, endPoint y: 194, distance: 54.4
click at [183, 195] on div "Template CSS Script Data 1 2 XXXXXXXXXXXXXXXXXXXXXXXXXXXXXXXXXXXXXXXXXXXXXXXXXX…" at bounding box center [308, 238] width 254 height 110
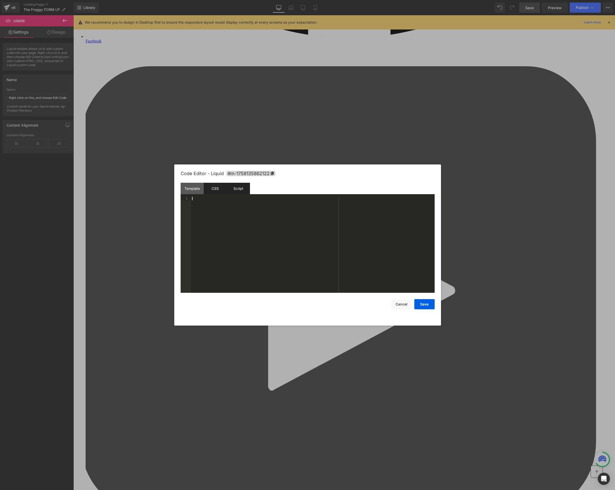
click at [237, 189] on div "Script" at bounding box center [238, 188] width 23 height 11
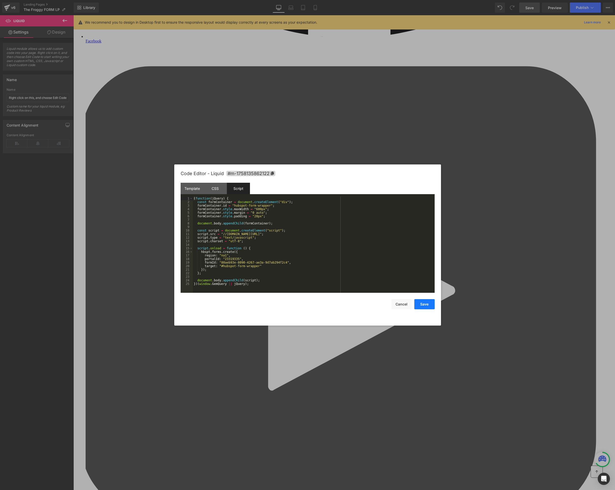
click at [427, 301] on button "Save" at bounding box center [424, 304] width 20 height 10
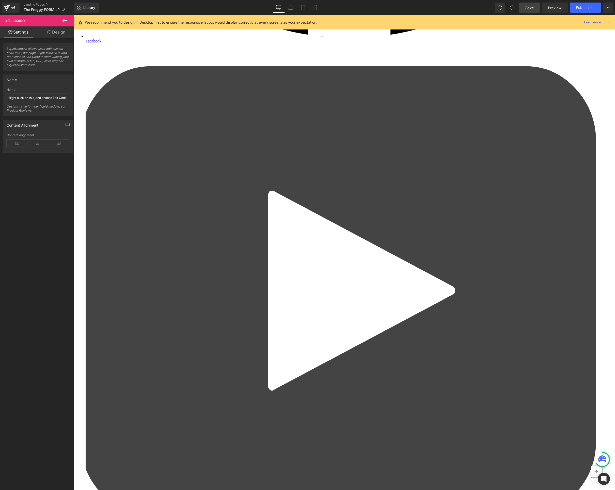
click at [532, 10] on span "Save" at bounding box center [529, 7] width 8 height 5
click at [551, 8] on span "Preview" at bounding box center [555, 7] width 14 height 5
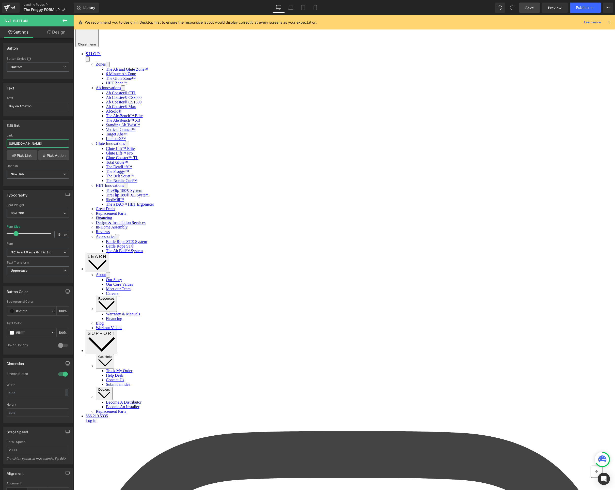
click at [49, 145] on input "[URL][DOMAIN_NAME]" at bounding box center [38, 143] width 62 height 8
click at [56, 161] on div "[URL][DOMAIN_NAME] Link Pick Link Pick Action Current Tab New Tab Open in New T…" at bounding box center [38, 160] width 70 height 52
click at [56, 156] on link "Pick Action" at bounding box center [53, 155] width 31 height 10
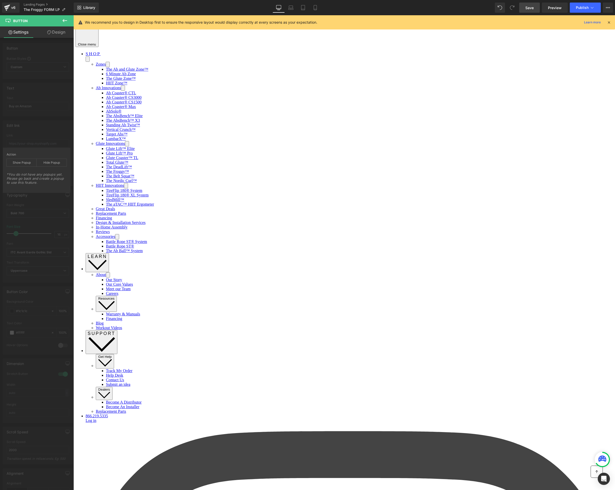
click at [40, 142] on div "Edit link [URL][DOMAIN_NAME] Link Pick Link Pick Action Current Tab New Tab Ope…" at bounding box center [38, 151] width 76 height 70
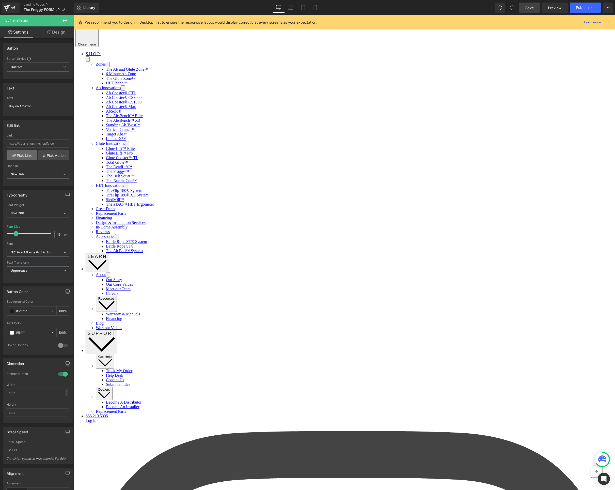
click at [16, 153] on link "Pick Link" at bounding box center [22, 155] width 31 height 10
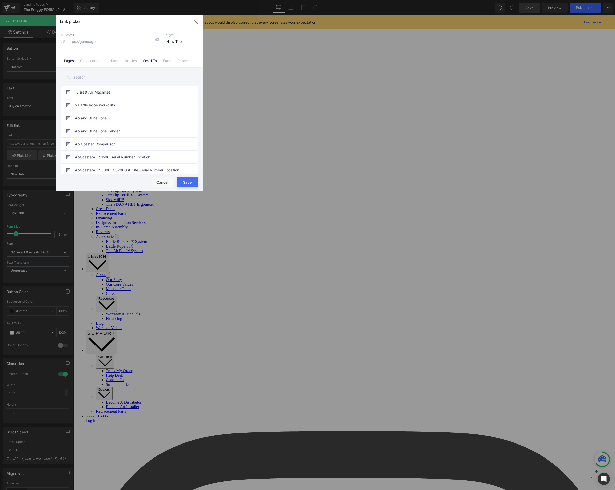
click at [148, 61] on link "Scroll To" at bounding box center [150, 63] width 14 height 8
click at [161, 181] on button "Cancel" at bounding box center [162, 182] width 20 height 10
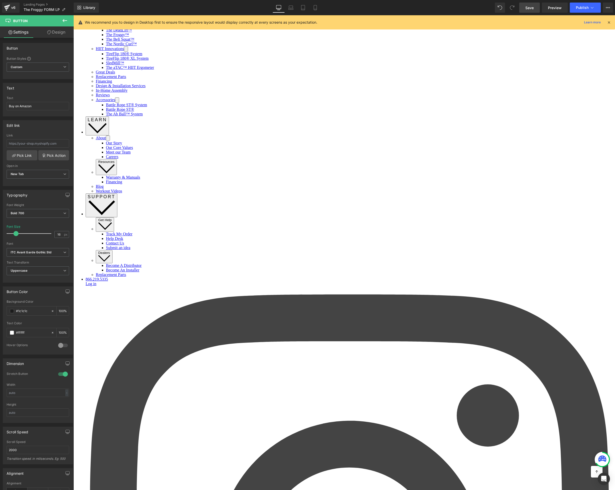
scroll to position [0, 0]
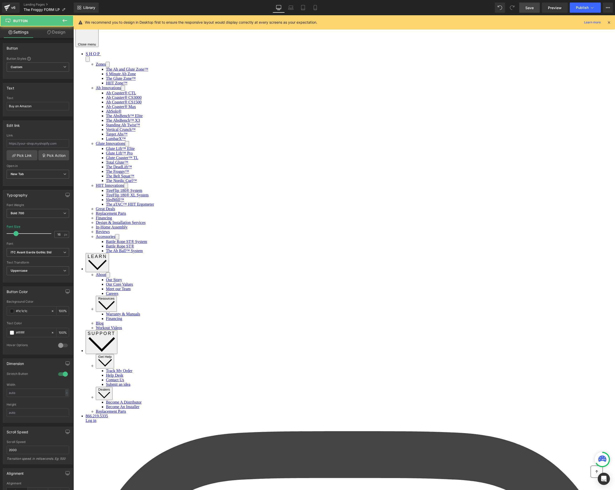
click at [18, 159] on link "Pick Link" at bounding box center [22, 155] width 31 height 10
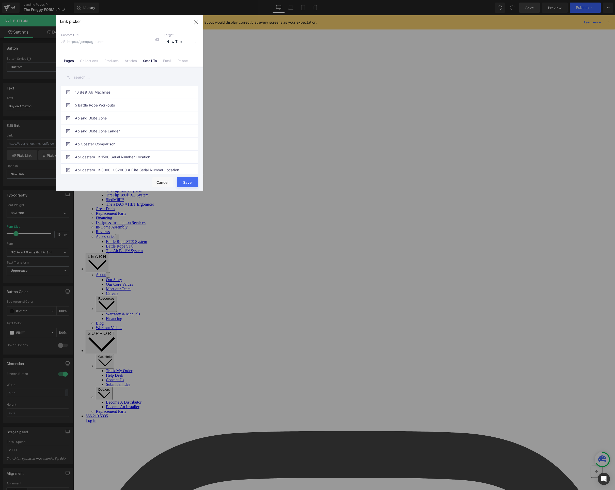
click at [152, 63] on link "Scroll To" at bounding box center [150, 63] width 14 height 8
click at [120, 140] on div "Row - id:1697654810249 Ditch the [PERSON_NAME] Machine and Train Smarter with T…" at bounding box center [137, 143] width 125 height 13
click at [182, 183] on button "Save" at bounding box center [187, 182] width 21 height 10
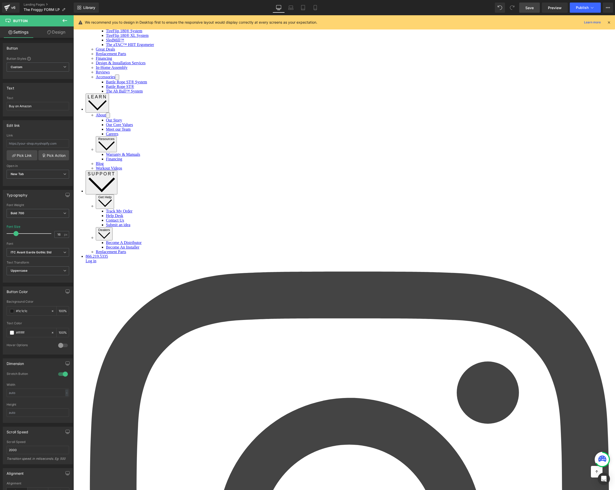
scroll to position [515, 0]
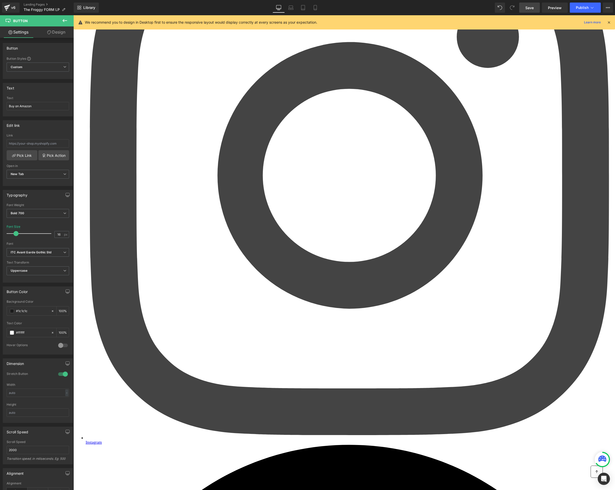
click at [24, 156] on link "Pick Link" at bounding box center [22, 155] width 31 height 10
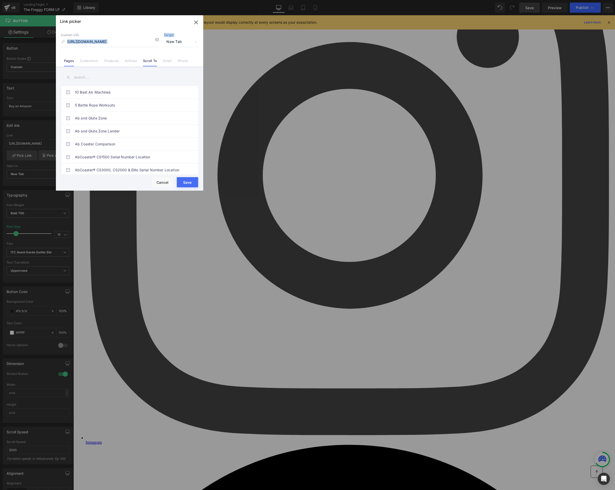
click at [143, 64] on div "Custom URL [URL][DOMAIN_NAME] Target New Tab Current Tab New Tab Pages Collecti…" at bounding box center [129, 47] width 147 height 39
click at [151, 63] on link "Scroll To" at bounding box center [150, 63] width 14 height 8
click at [130, 145] on div "Ditch the [PERSON_NAME] Machine and Train Smarter with The Froggy™!Heading Join…" at bounding box center [129, 147] width 109 height 5
click at [183, 182] on button "Save" at bounding box center [187, 182] width 21 height 10
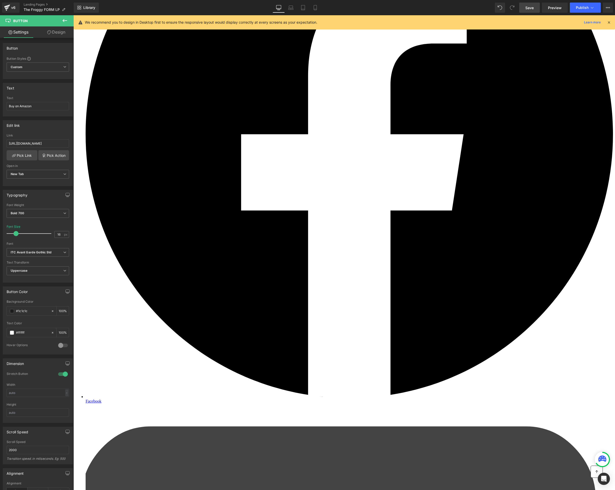
scroll to position [1098, 0]
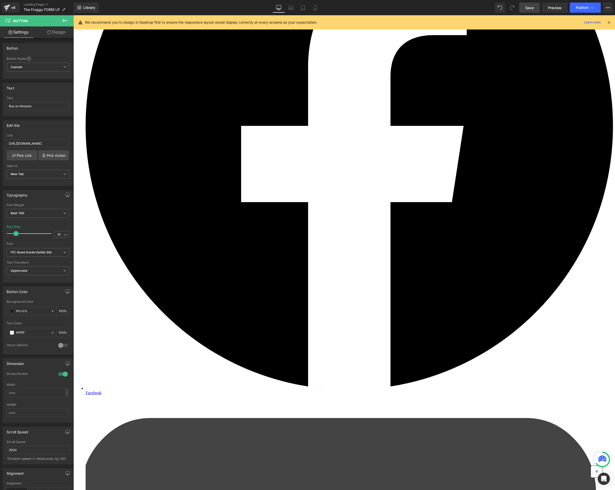
click at [24, 159] on link "Pick Link" at bounding box center [22, 155] width 31 height 10
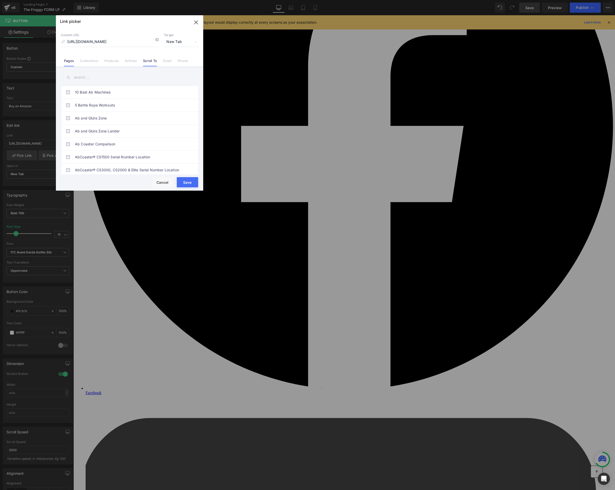
click at [148, 62] on link "Scroll To" at bounding box center [150, 63] width 14 height 8
click at [126, 145] on div "Ditch the [PERSON_NAME] Machine and Train Smarter with The Froggy™!Heading Join…" at bounding box center [129, 147] width 109 height 5
click at [189, 183] on button "Save" at bounding box center [187, 182] width 21 height 10
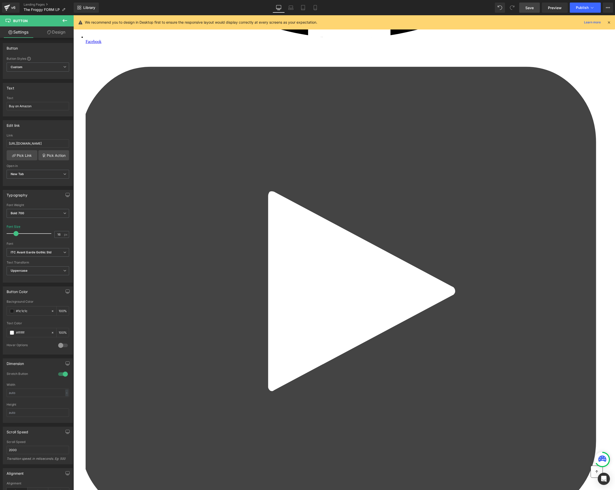
scroll to position [1449, 0]
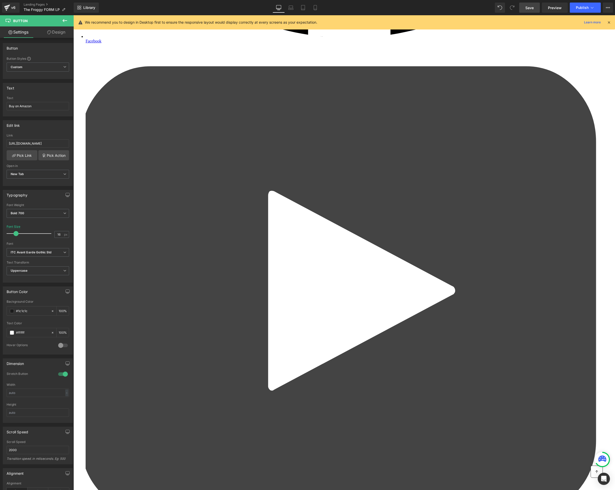
click at [20, 153] on link "Pick Link" at bounding box center [22, 155] width 31 height 10
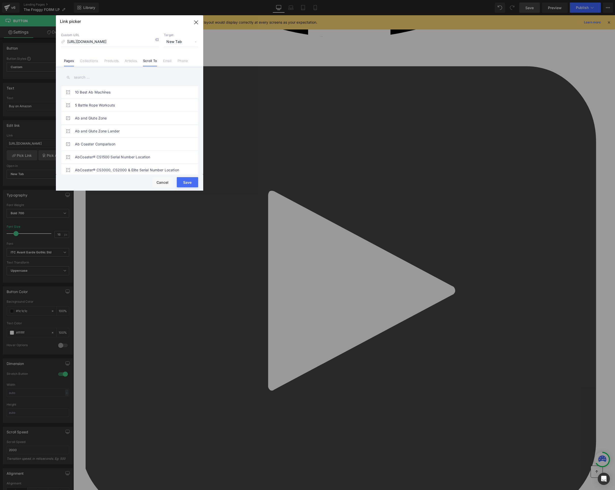
click at [146, 63] on link "Scroll To" at bounding box center [150, 63] width 14 height 8
click at [128, 162] on div "Row - id:1697053798271 Icon Row" at bounding box center [137, 165] width 125 height 13
click at [184, 183] on button "Save" at bounding box center [187, 182] width 21 height 10
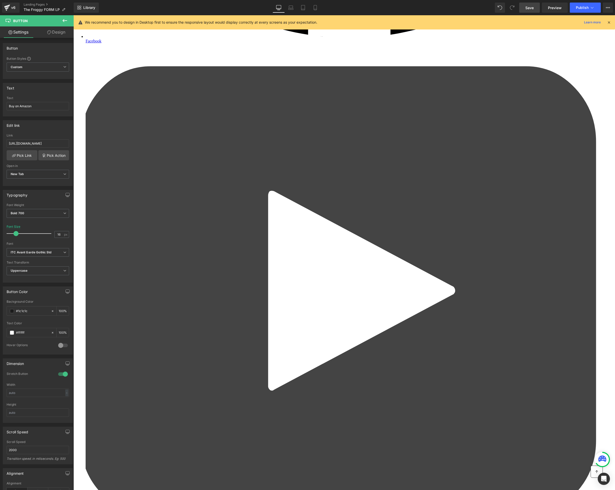
click at [533, 8] on span "Save" at bounding box center [529, 7] width 8 height 5
click at [555, 8] on span "Preview" at bounding box center [555, 7] width 14 height 5
click at [51, 32] on link "Design" at bounding box center [56, 31] width 37 height 11
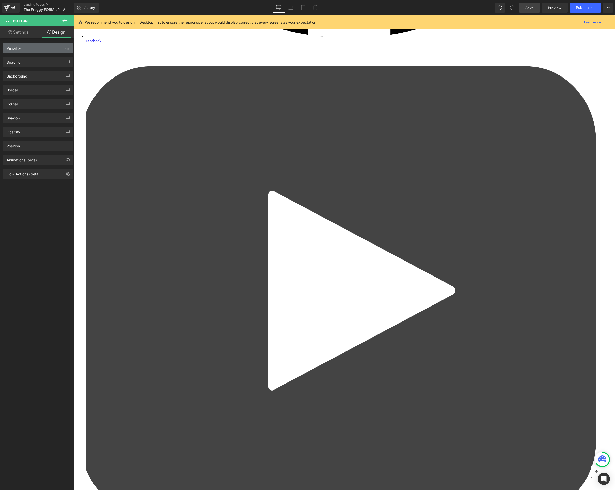
click at [25, 50] on div "Visibility (All)" at bounding box center [38, 48] width 70 height 10
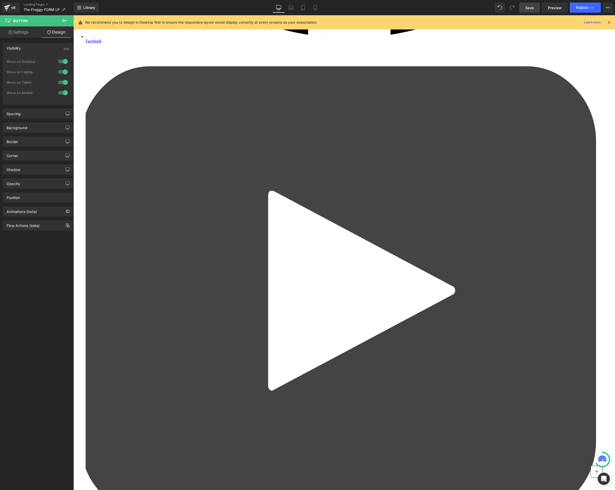
click at [61, 62] on div at bounding box center [63, 61] width 12 height 8
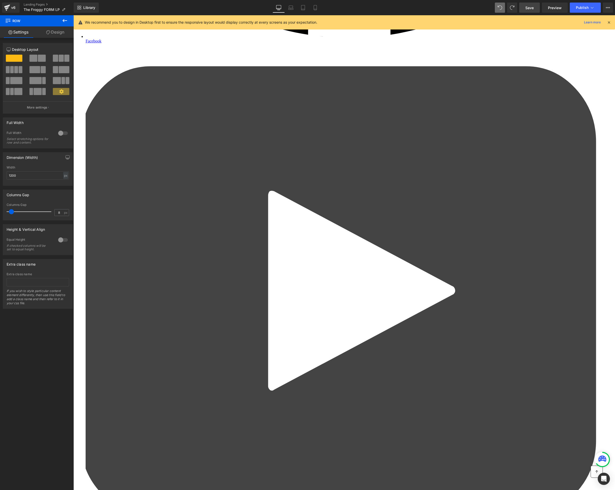
click at [60, 30] on link "Design" at bounding box center [55, 31] width 37 height 11
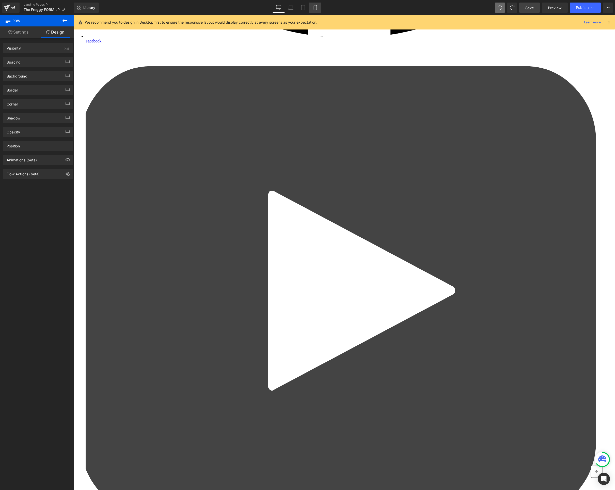
click at [314, 6] on icon at bounding box center [315, 7] width 5 height 5
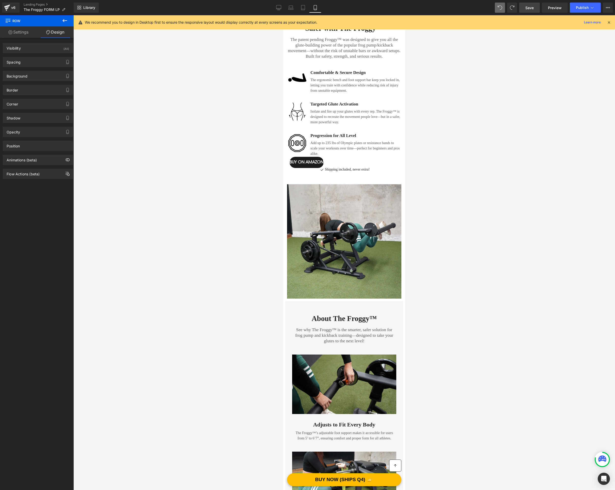
scroll to position [1671, 0]
click at [282, 9] on link "Desktop" at bounding box center [279, 8] width 12 height 10
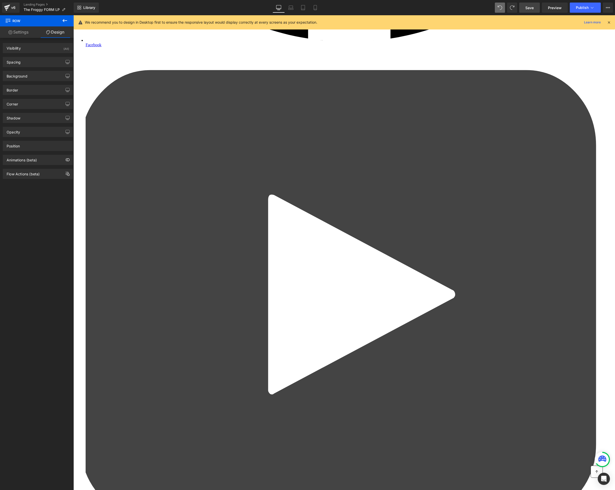
scroll to position [1449, 0]
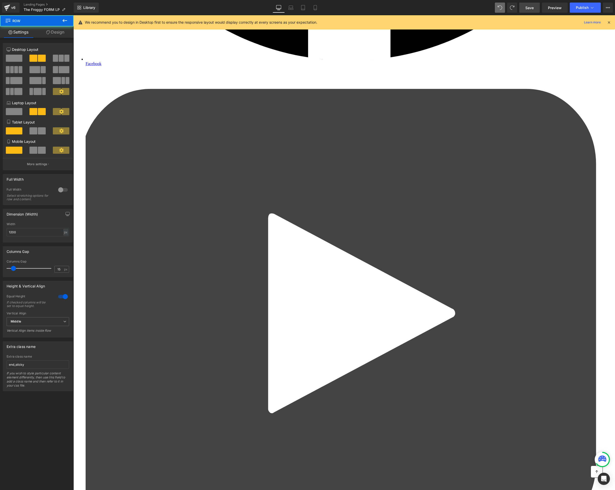
click at [12, 56] on span at bounding box center [14, 58] width 17 height 7
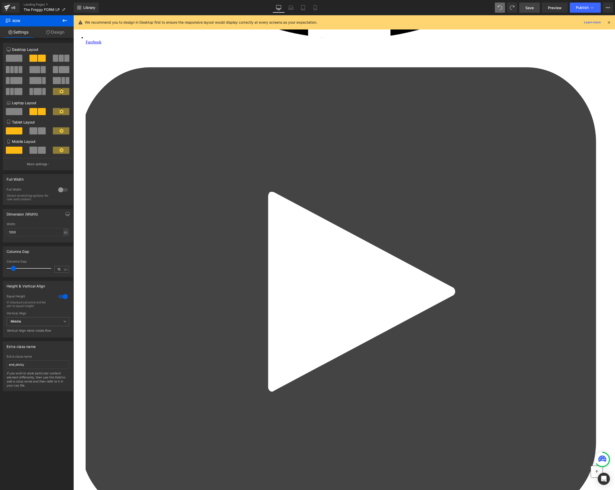
scroll to position [1449, 0]
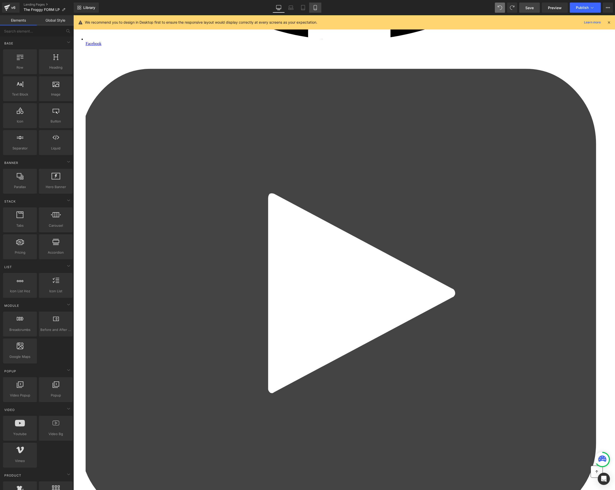
click at [315, 9] on icon at bounding box center [315, 9] width 3 height 0
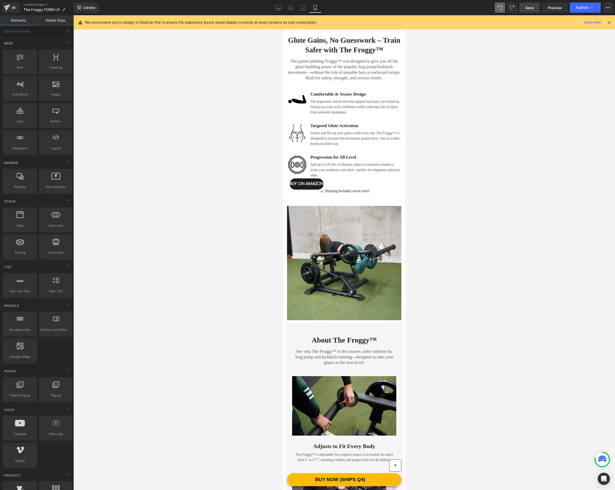
scroll to position [1644, 0]
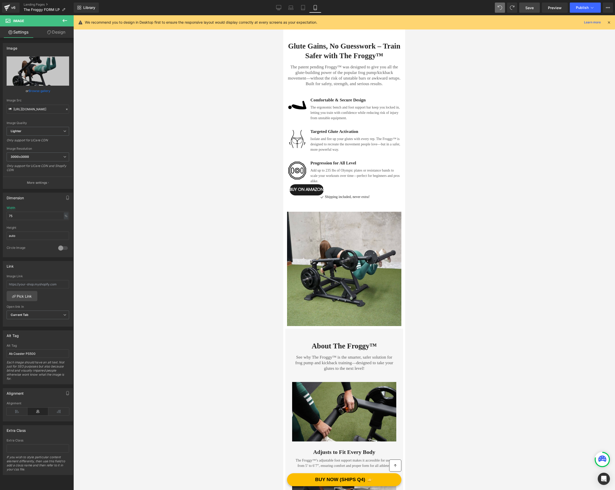
click at [55, 34] on link "Design" at bounding box center [56, 31] width 37 height 11
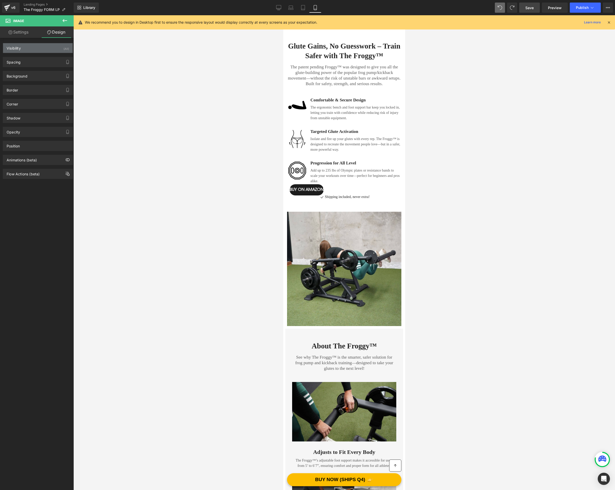
click at [28, 48] on div "Visibility (All)" at bounding box center [38, 48] width 70 height 10
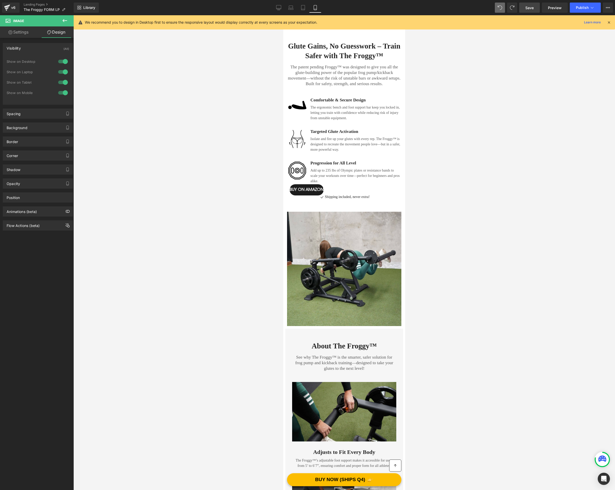
click at [64, 92] on div at bounding box center [63, 93] width 12 height 8
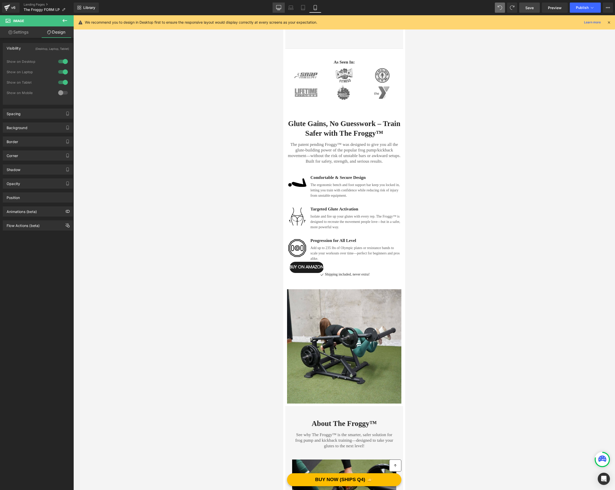
click at [277, 9] on icon at bounding box center [278, 7] width 5 height 5
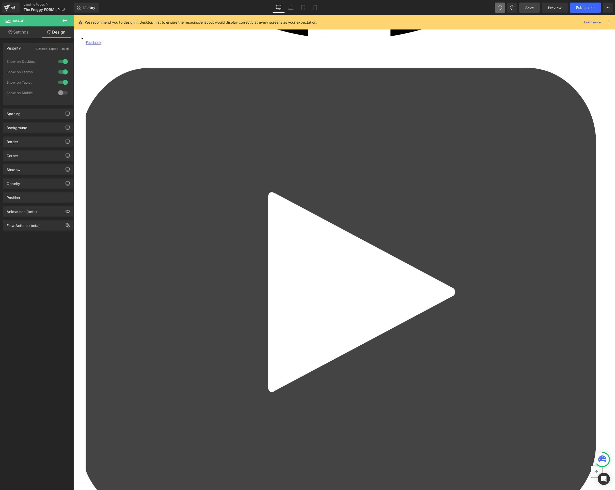
scroll to position [1449, 0]
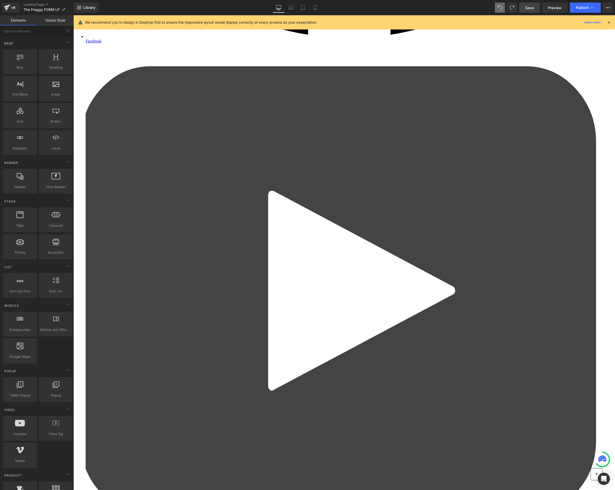
scroll to position [1447, 0]
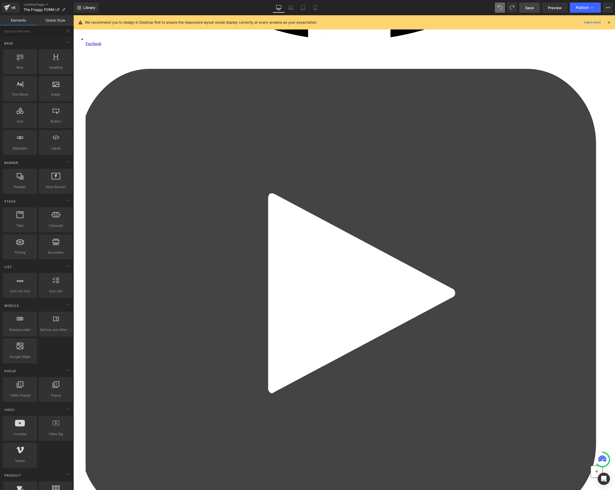
drag, startPoint x: 303, startPoint y: 9, endPoint x: 296, endPoint y: 13, distance: 7.8
click at [303, 9] on icon at bounding box center [303, 9] width 4 height 0
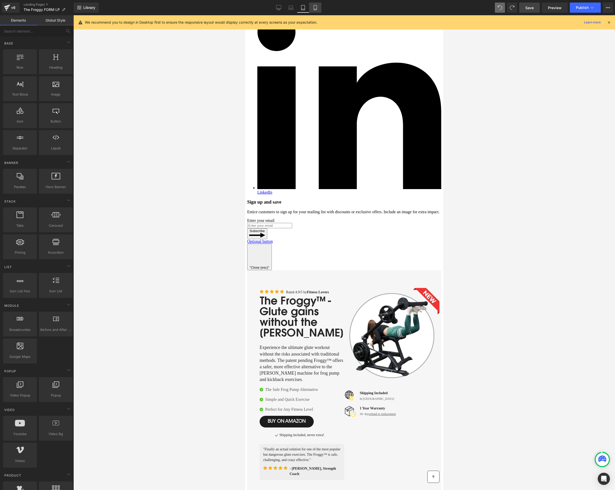
click at [317, 8] on icon at bounding box center [315, 7] width 5 height 5
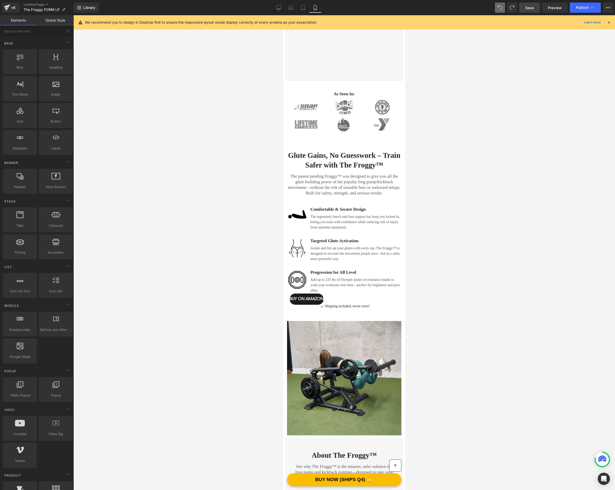
scroll to position [1529, 0]
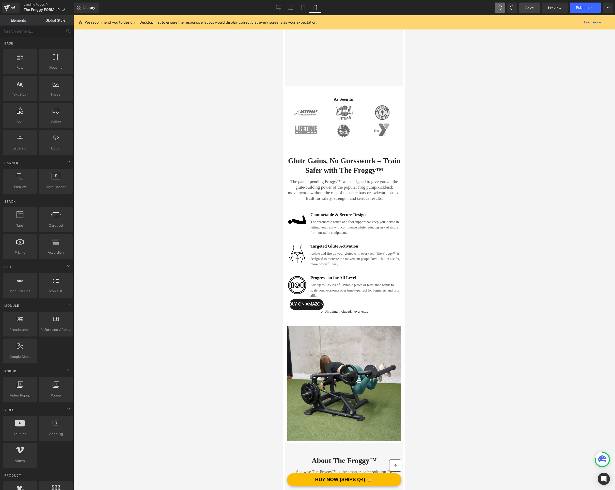
click at [535, 6] on link "Save" at bounding box center [529, 8] width 21 height 10
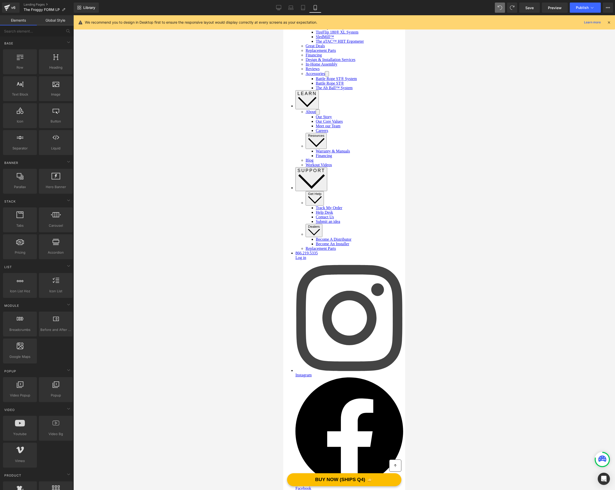
scroll to position [0, 0]
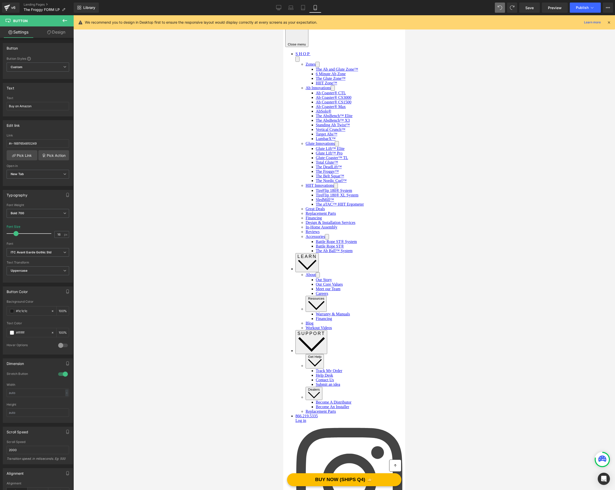
drag, startPoint x: 39, startPoint y: 105, endPoint x: 0, endPoint y: 101, distance: 39.1
click at [0, 101] on div "Text Buy on Amazon Text Buy on Amazon" at bounding box center [38, 97] width 76 height 37
type input "Learn More"
drag, startPoint x: 29, startPoint y: 107, endPoint x: 0, endPoint y: 106, distance: 29.5
click at [0, 106] on div "Text Buy on Amazon Text Learn More" at bounding box center [38, 97] width 76 height 37
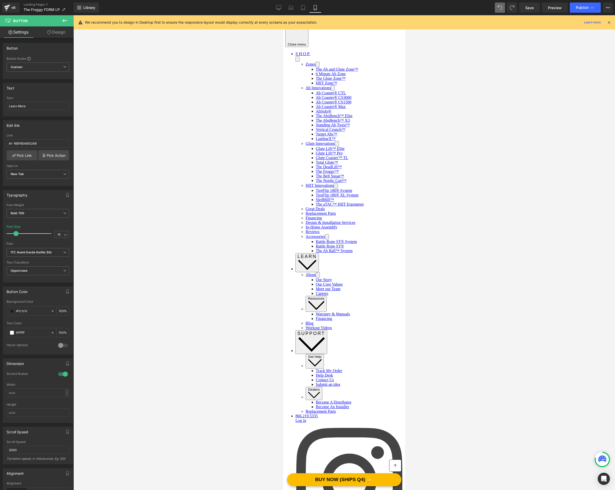
drag, startPoint x: 200, startPoint y: 233, endPoint x: 201, endPoint y: 236, distance: 3.1
click at [201, 233] on div at bounding box center [344, 252] width 542 height 475
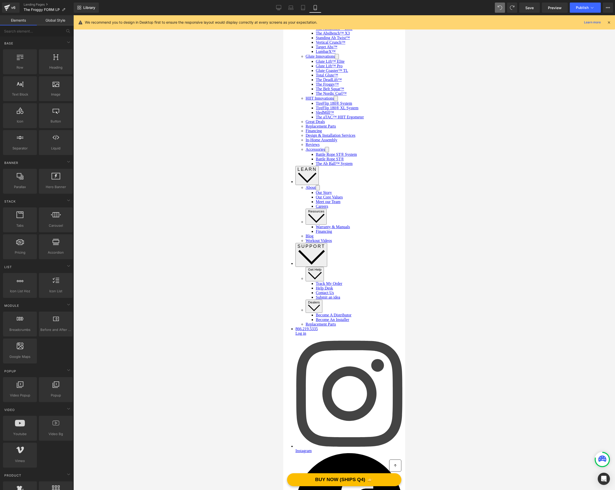
scroll to position [251, 0]
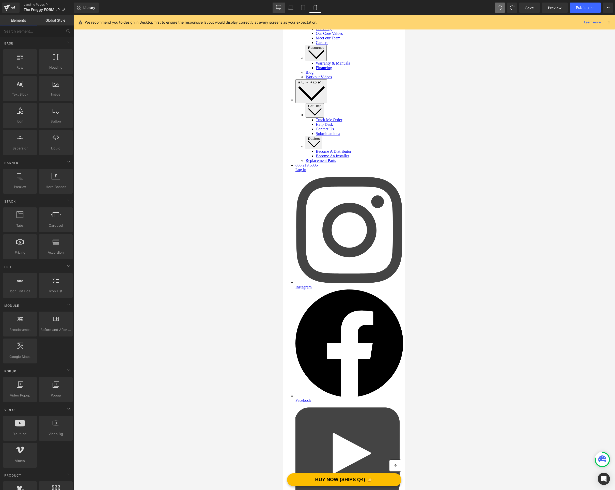
click at [283, 6] on link "Desktop" at bounding box center [279, 8] width 12 height 10
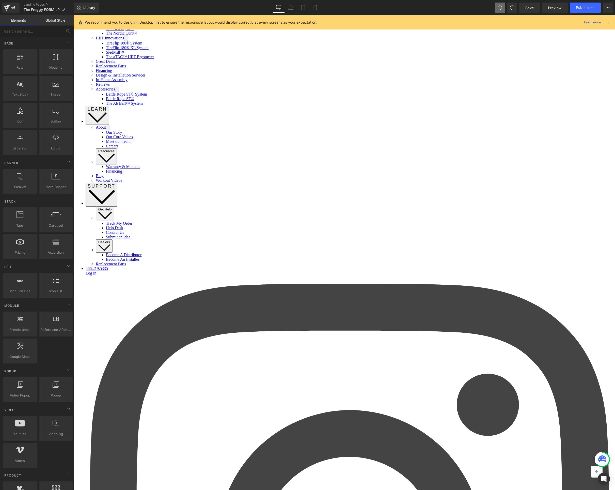
scroll to position [421, 0]
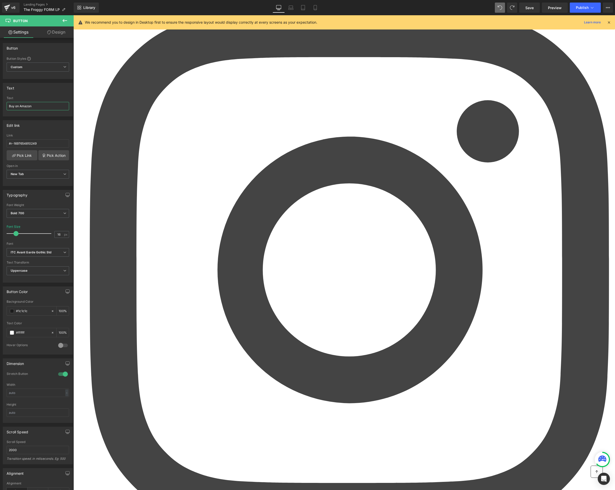
click at [41, 106] on input "Buy on Amazon" at bounding box center [38, 106] width 62 height 8
type input "Learn More"
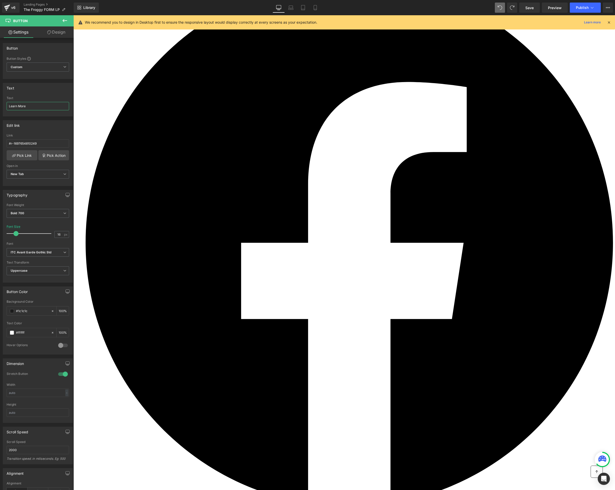
scroll to position [1092, 0]
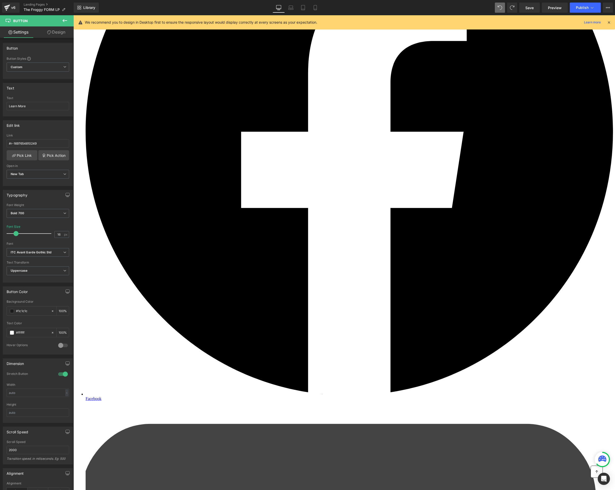
click at [40, 108] on input "Buy on Amazon" at bounding box center [38, 106] width 62 height 8
type input "Get More Info"
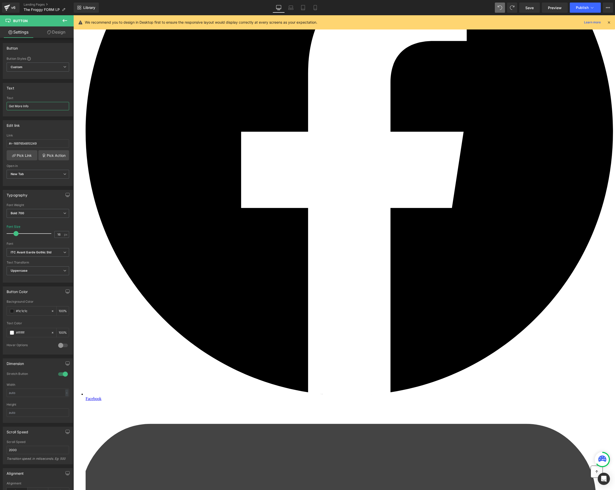
click at [20, 106] on input "Get More Info" at bounding box center [38, 106] width 62 height 8
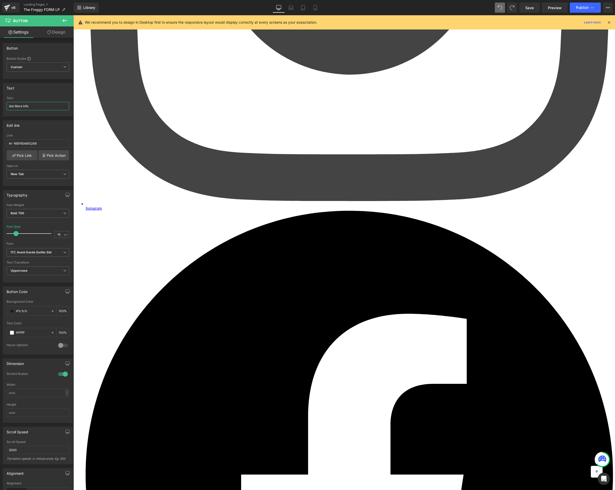
scroll to position [495, 0]
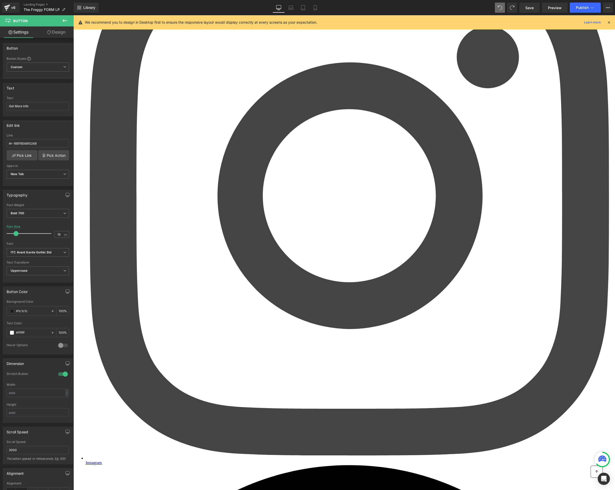
click at [39, 108] on input "Learn More" at bounding box center [38, 106] width 62 height 8
paste input "Get More Info"
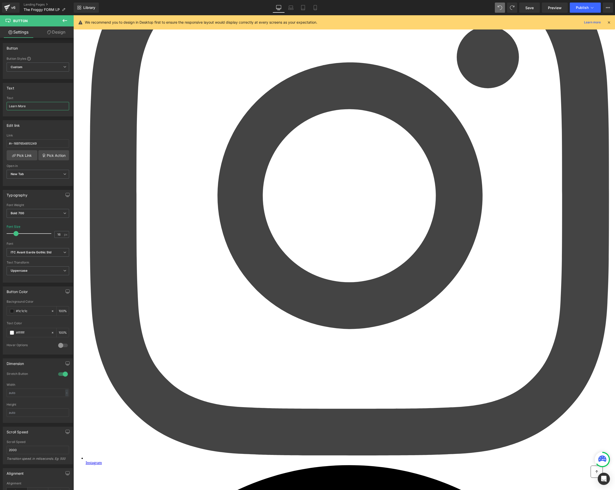
type input "Get More Info"
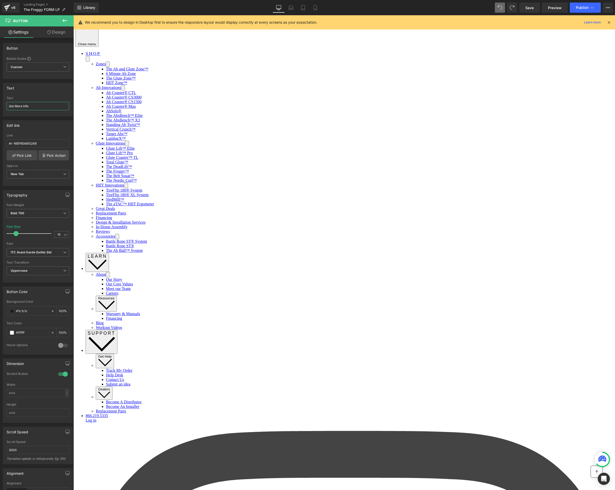
scroll to position [0, 0]
click at [46, 110] on input "Learn More" at bounding box center [38, 106] width 62 height 8
click at [46, 109] on input "Learn More" at bounding box center [38, 106] width 62 height 8
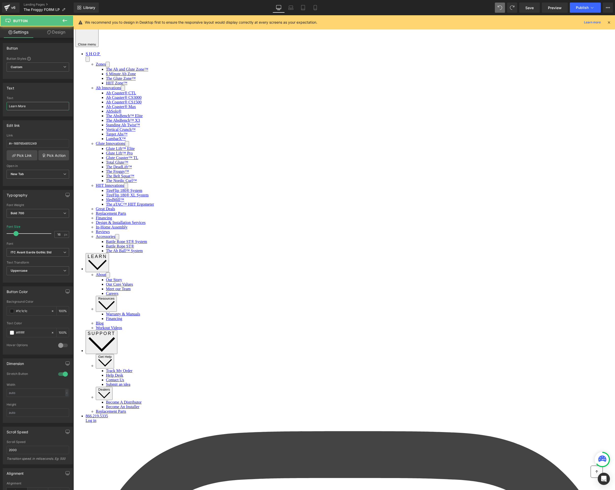
click at [46, 109] on input "Learn More" at bounding box center [38, 106] width 62 height 8
paste input "Get More Info"
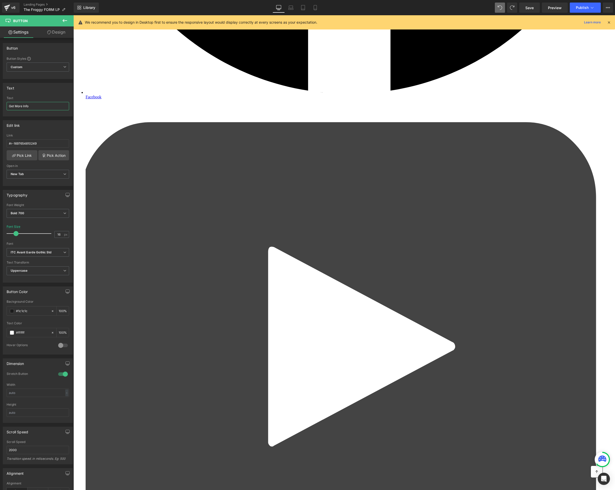
scroll to position [1449, 0]
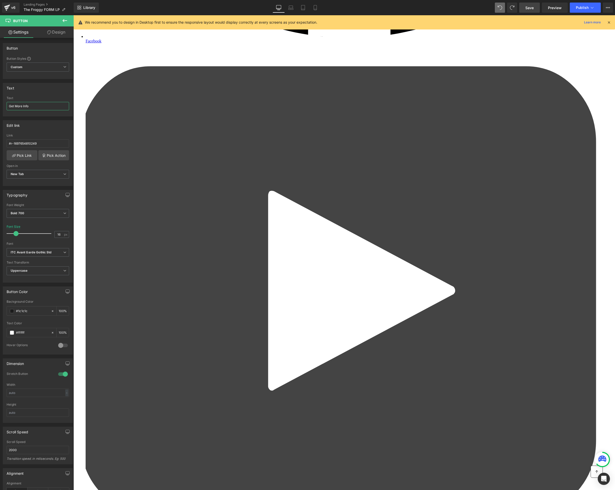
type input "Get More Info"
click at [531, 7] on span "Save" at bounding box center [529, 7] width 8 height 5
